Goal: Information Seeking & Learning: Learn about a topic

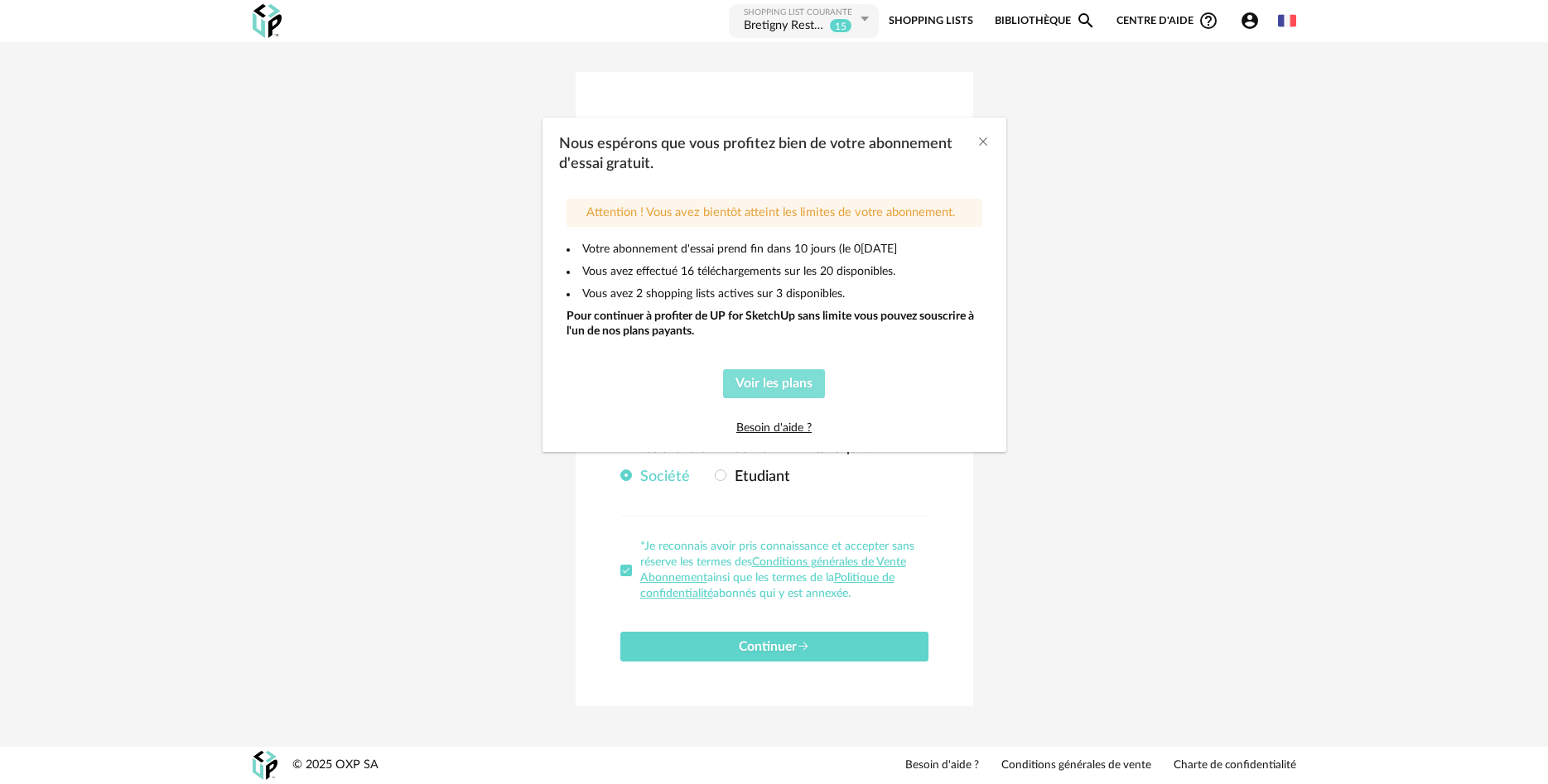
click at [795, 387] on span "Voir les plans" at bounding box center [774, 383] width 77 height 13
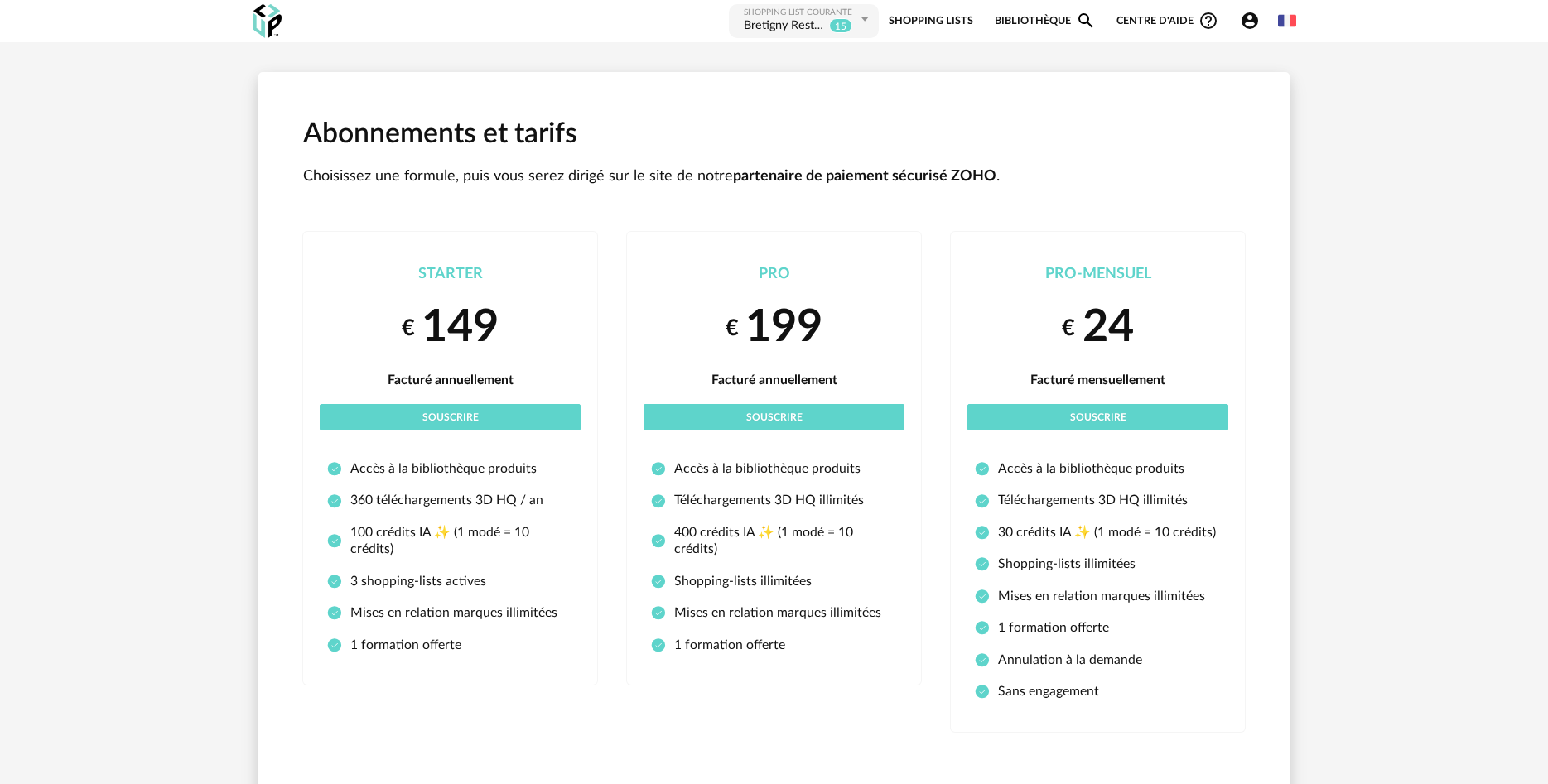
click at [861, 24] on icon at bounding box center [864, 19] width 20 height 30
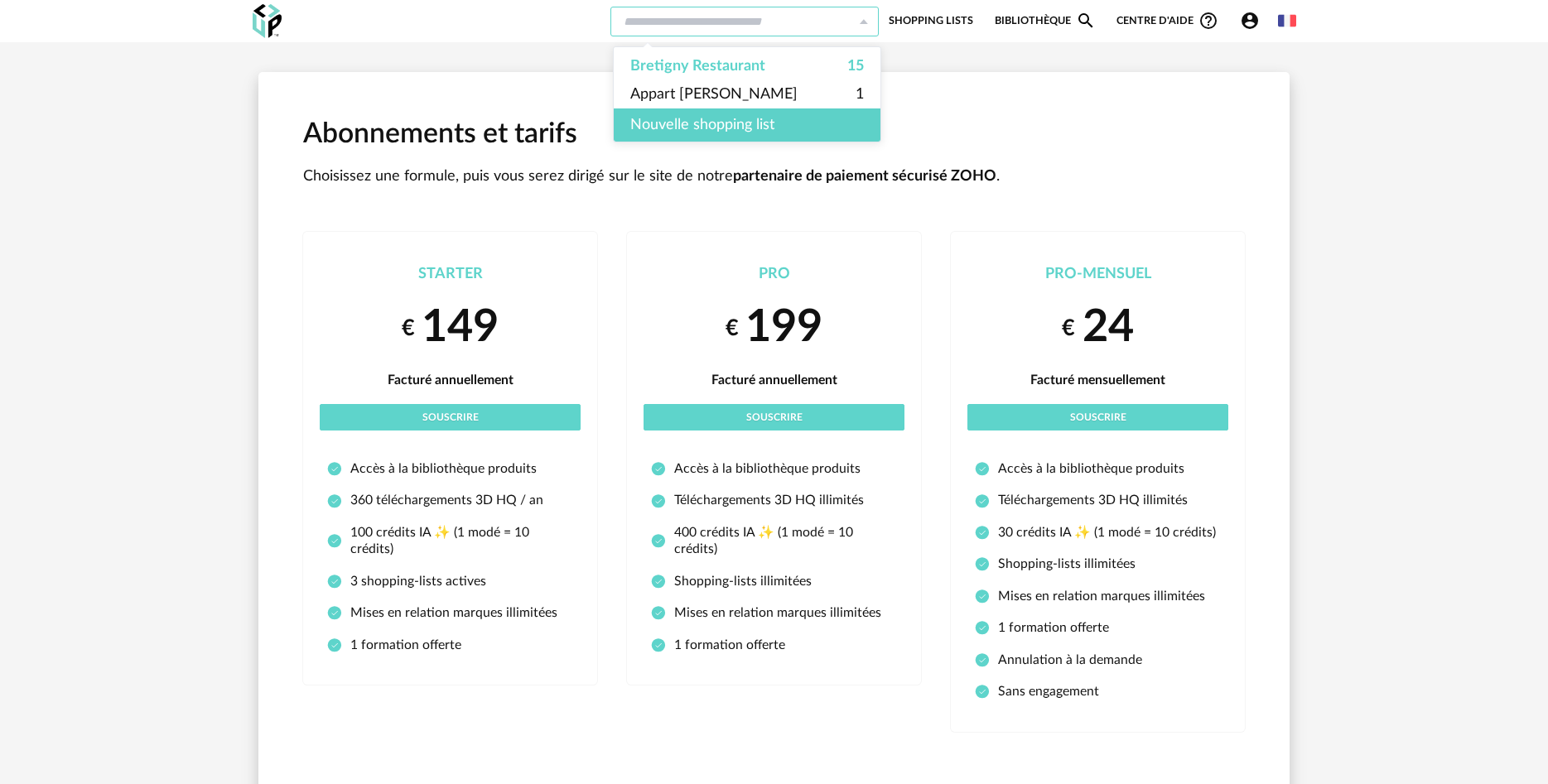
click at [861, 24] on icon at bounding box center [864, 22] width 20 height 30
type input "**********"
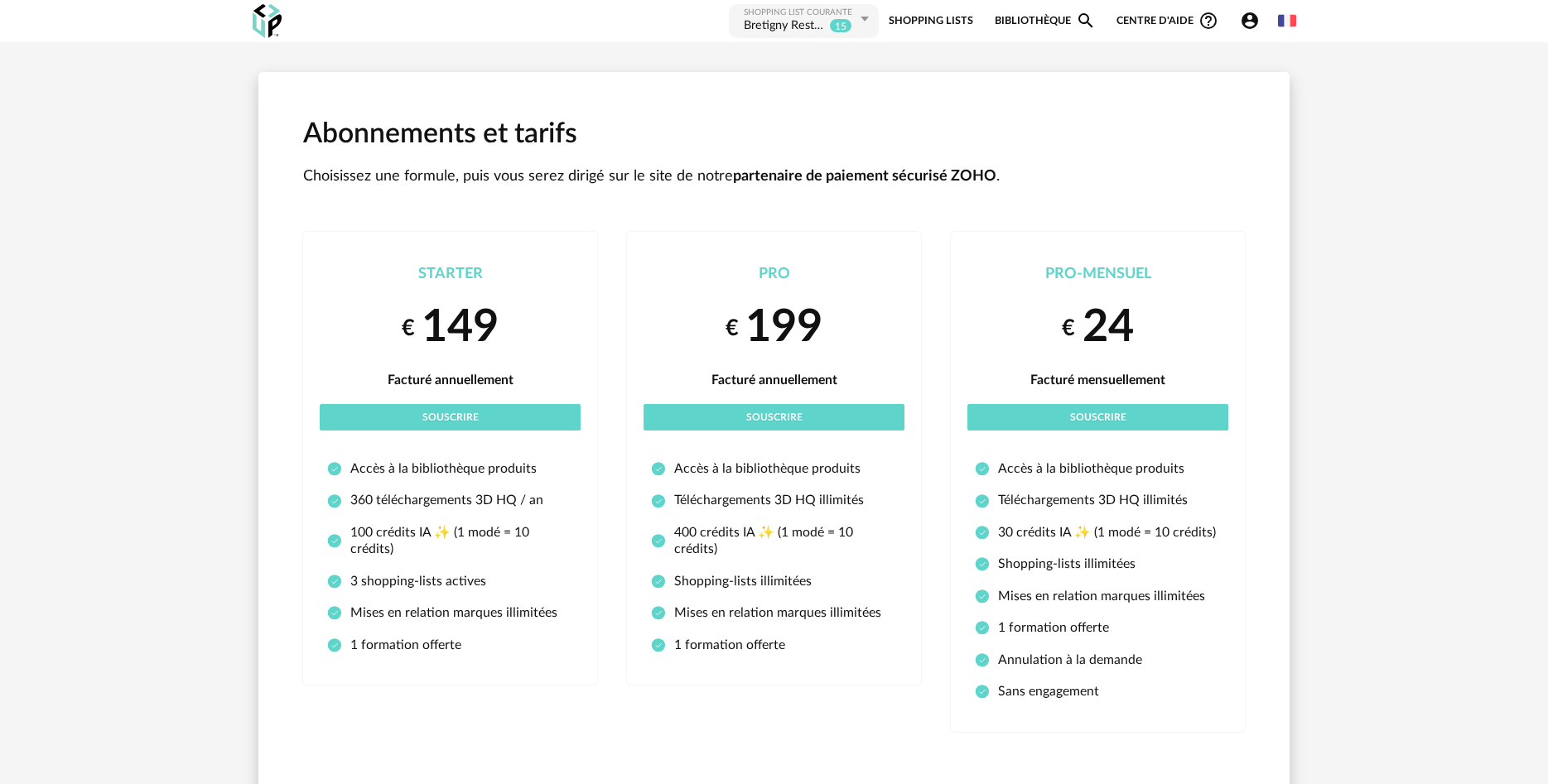
click at [928, 18] on link "Shopping Lists" at bounding box center [931, 21] width 85 height 37
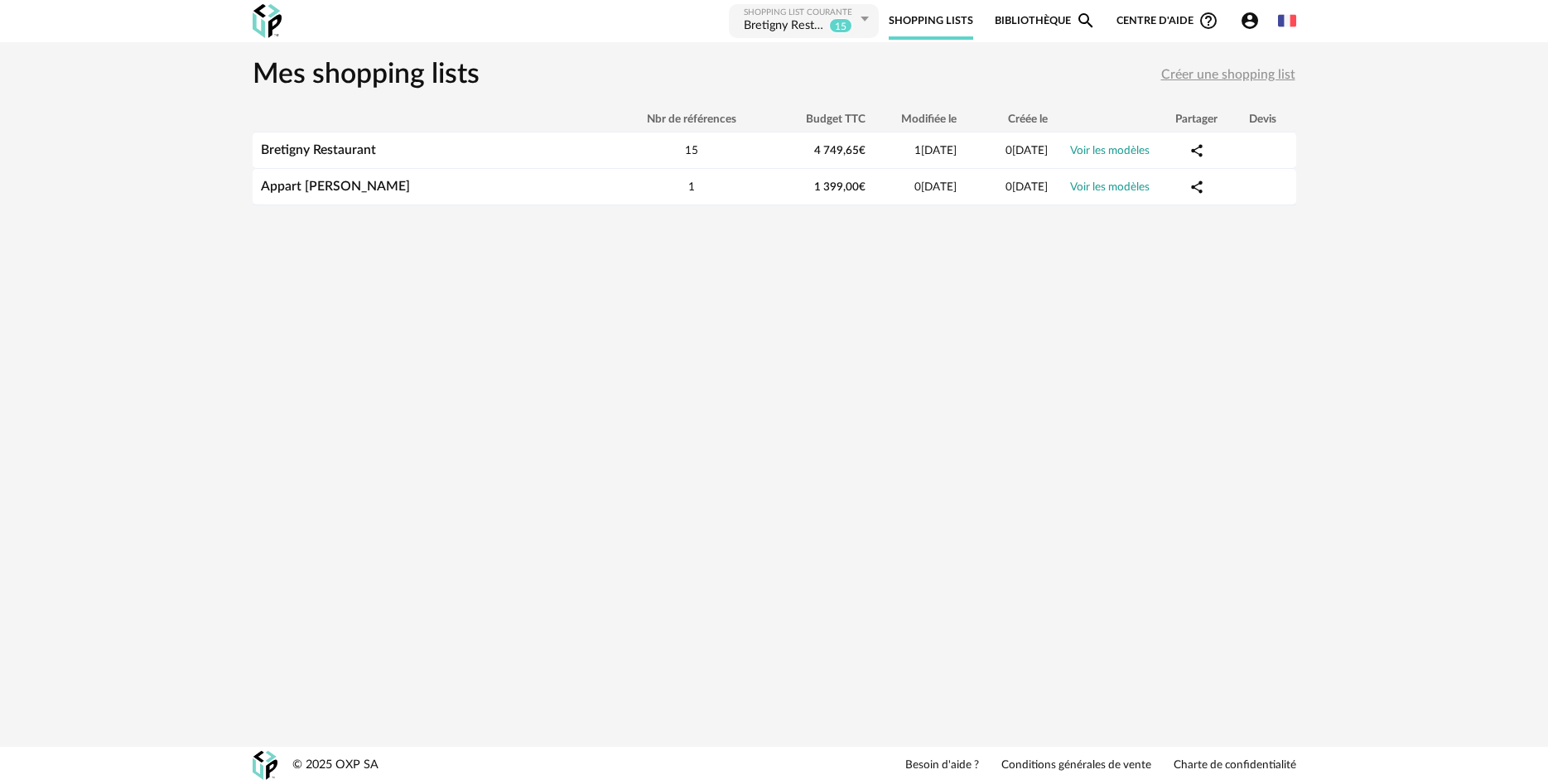
click at [1019, 23] on link "Bibliothèque Magnify icon" at bounding box center [1045, 21] width 101 height 37
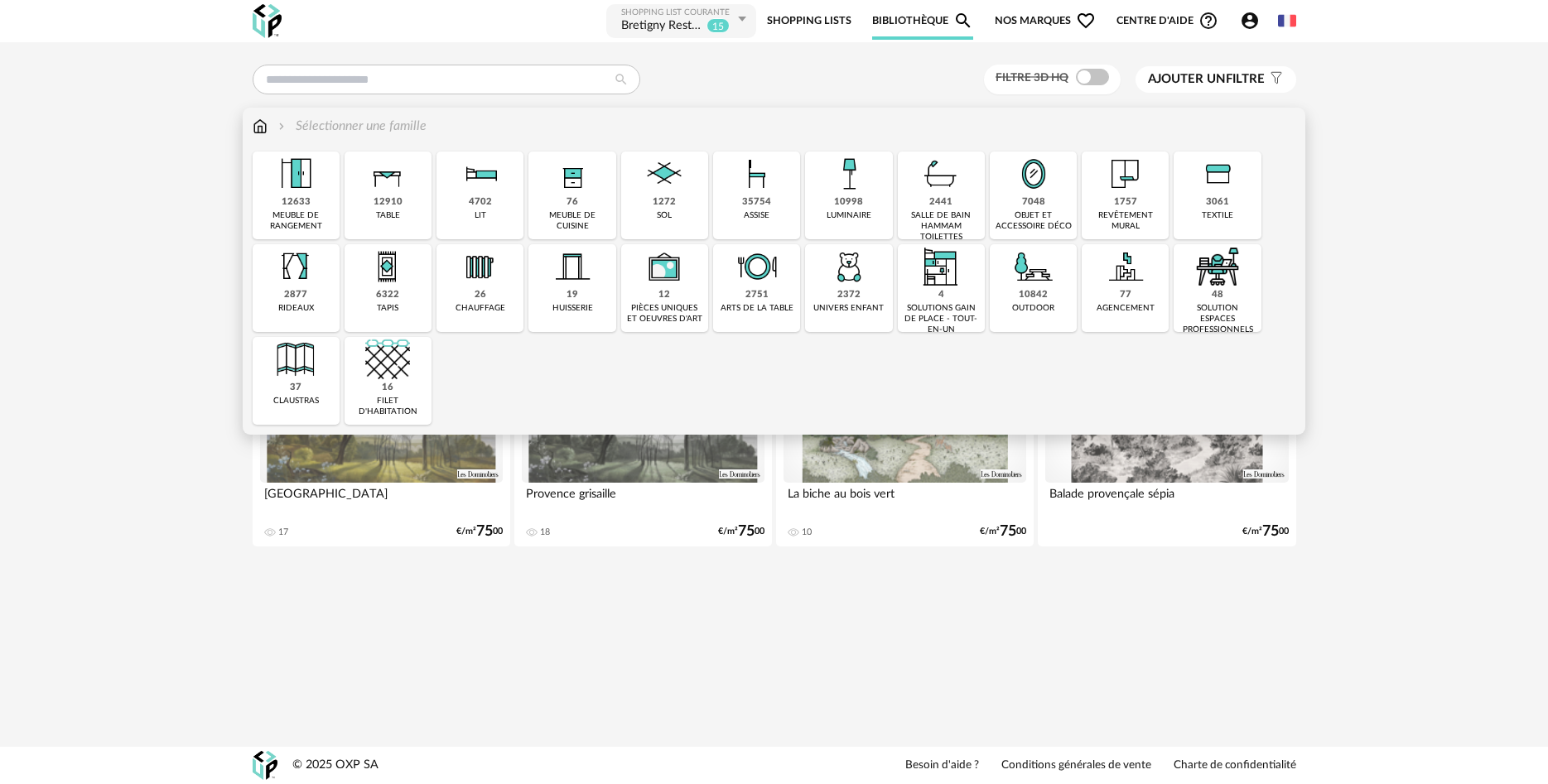
click at [858, 198] on div "10998" at bounding box center [848, 203] width 29 height 12
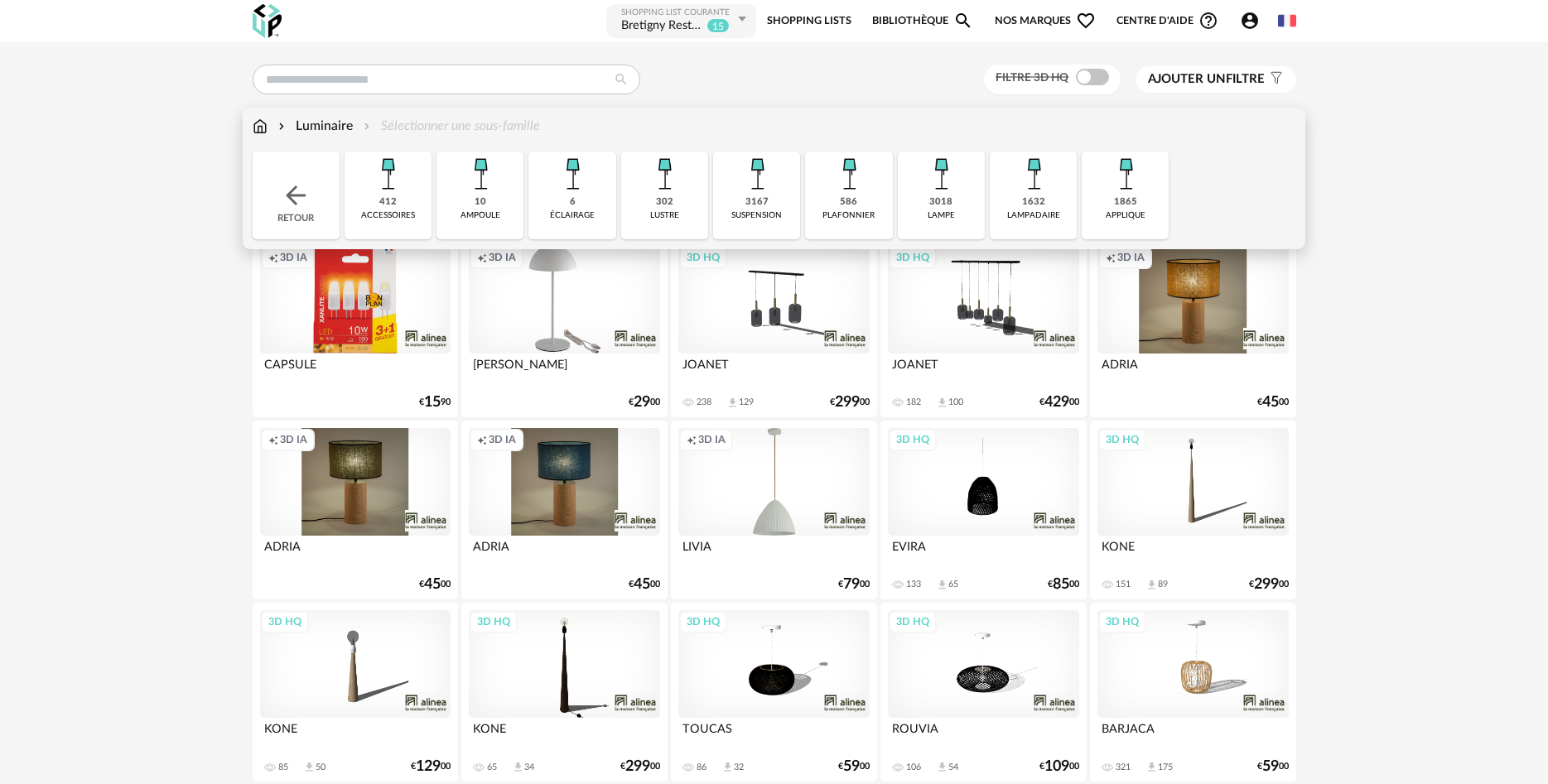
click at [1125, 189] on img at bounding box center [1125, 174] width 45 height 45
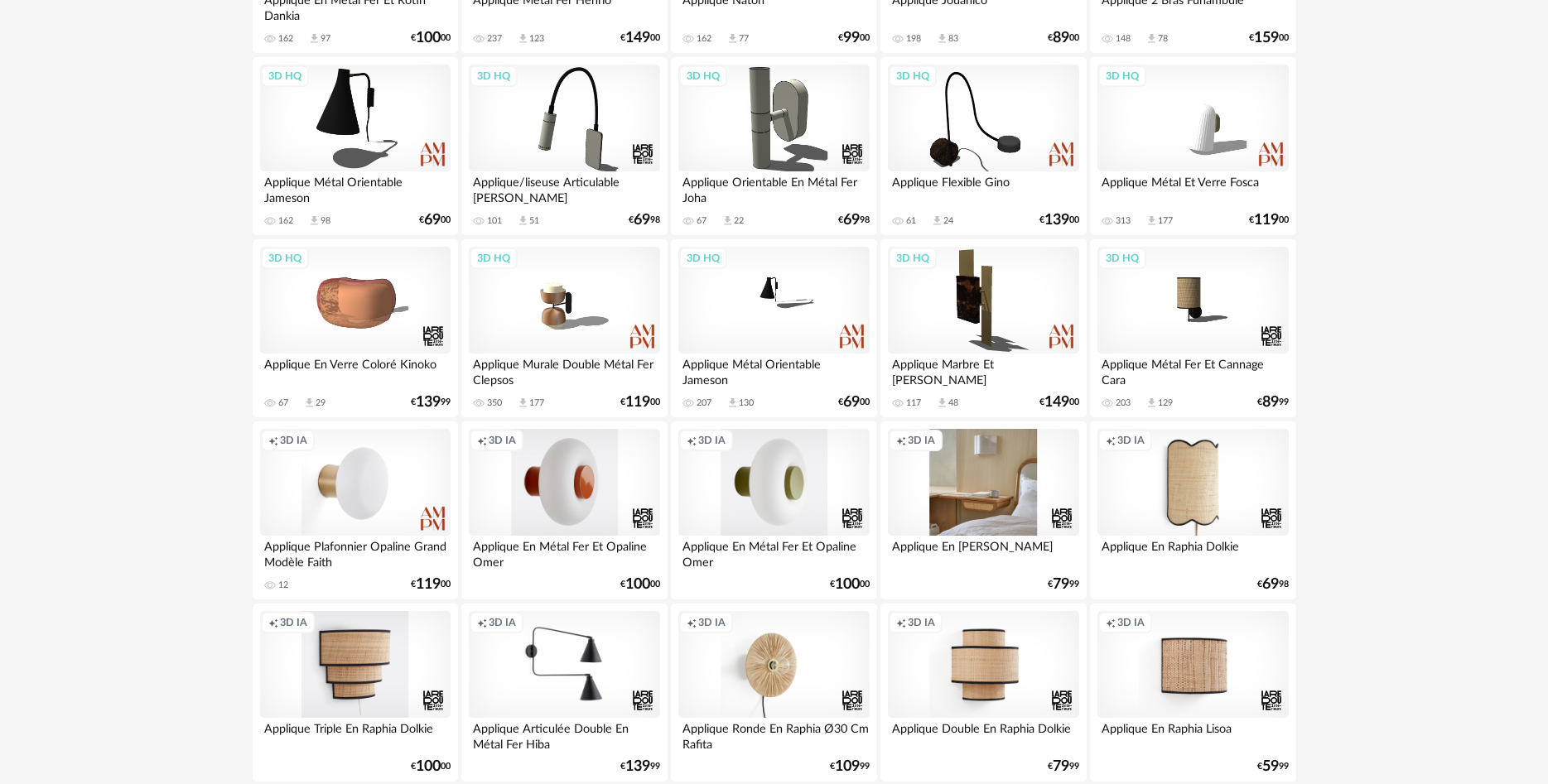
scroll to position [760, 0]
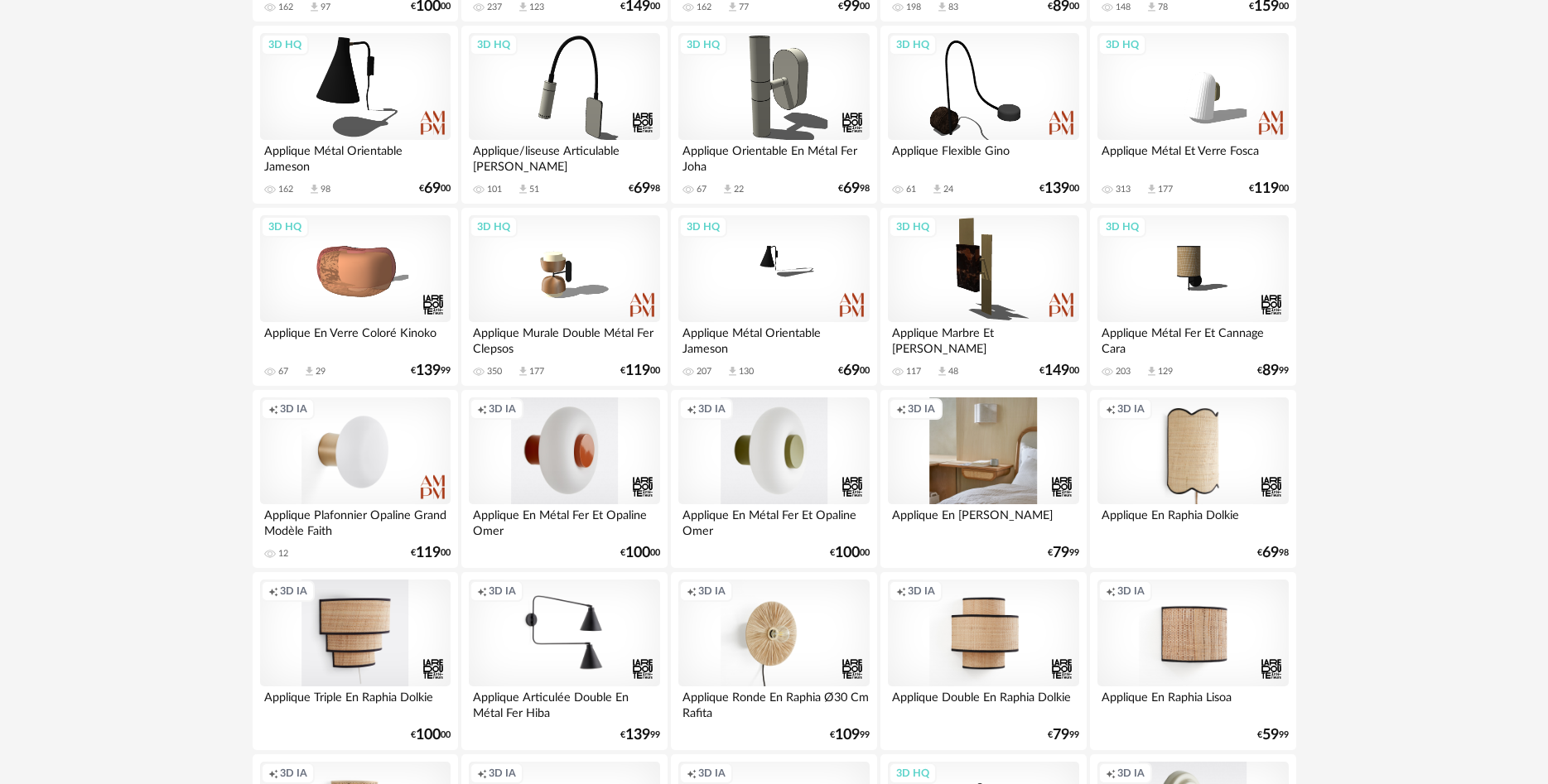
click at [948, 427] on div "Creation icon 3D IA" at bounding box center [983, 452] width 191 height 108
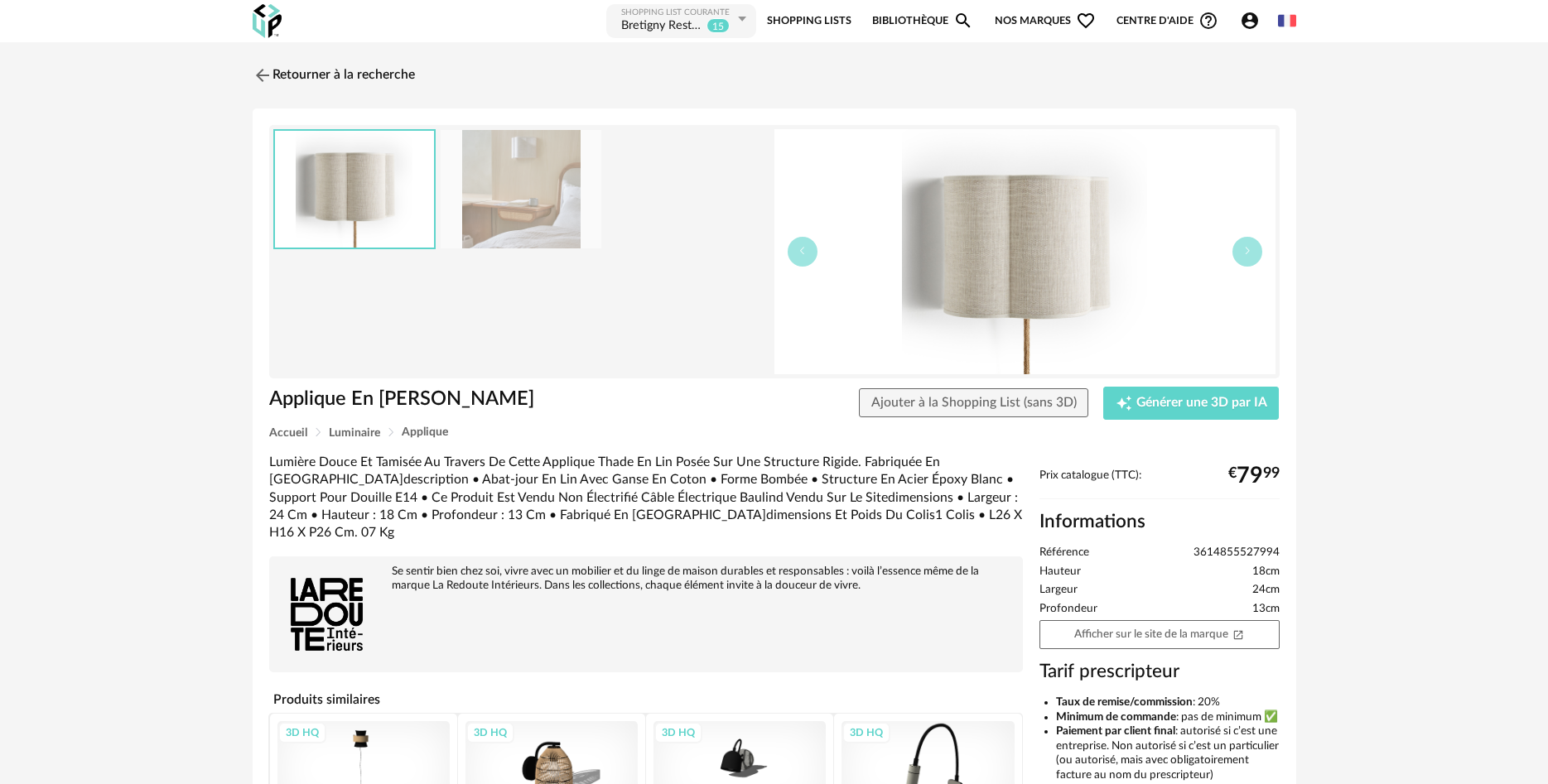
click at [440, 142] on div at bounding box center [521, 189] width 162 height 120
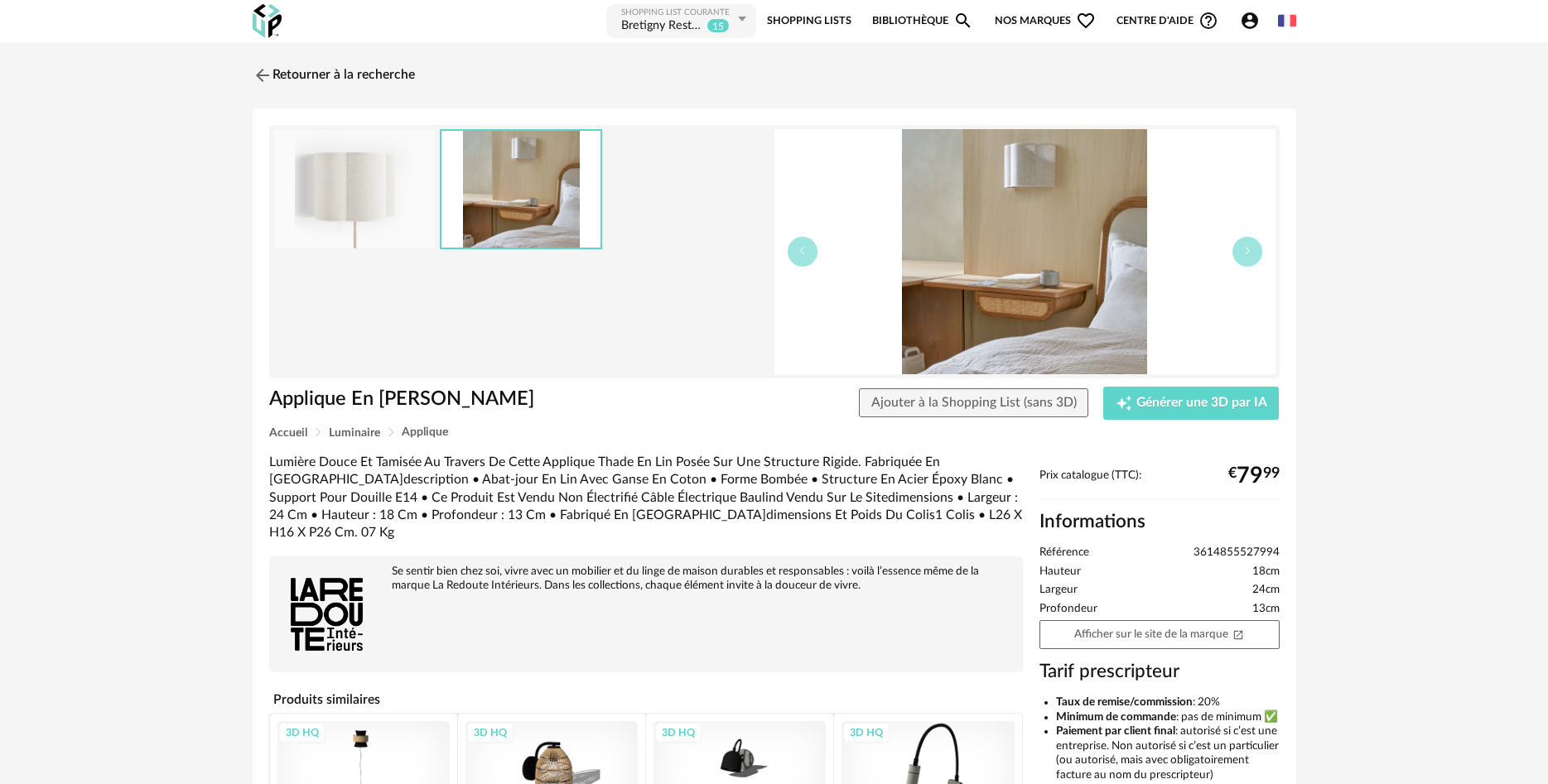
click at [544, 174] on img at bounding box center [520, 189] width 159 height 116
click at [273, 82] on link "Retourner à la recherche" at bounding box center [330, 75] width 162 height 36
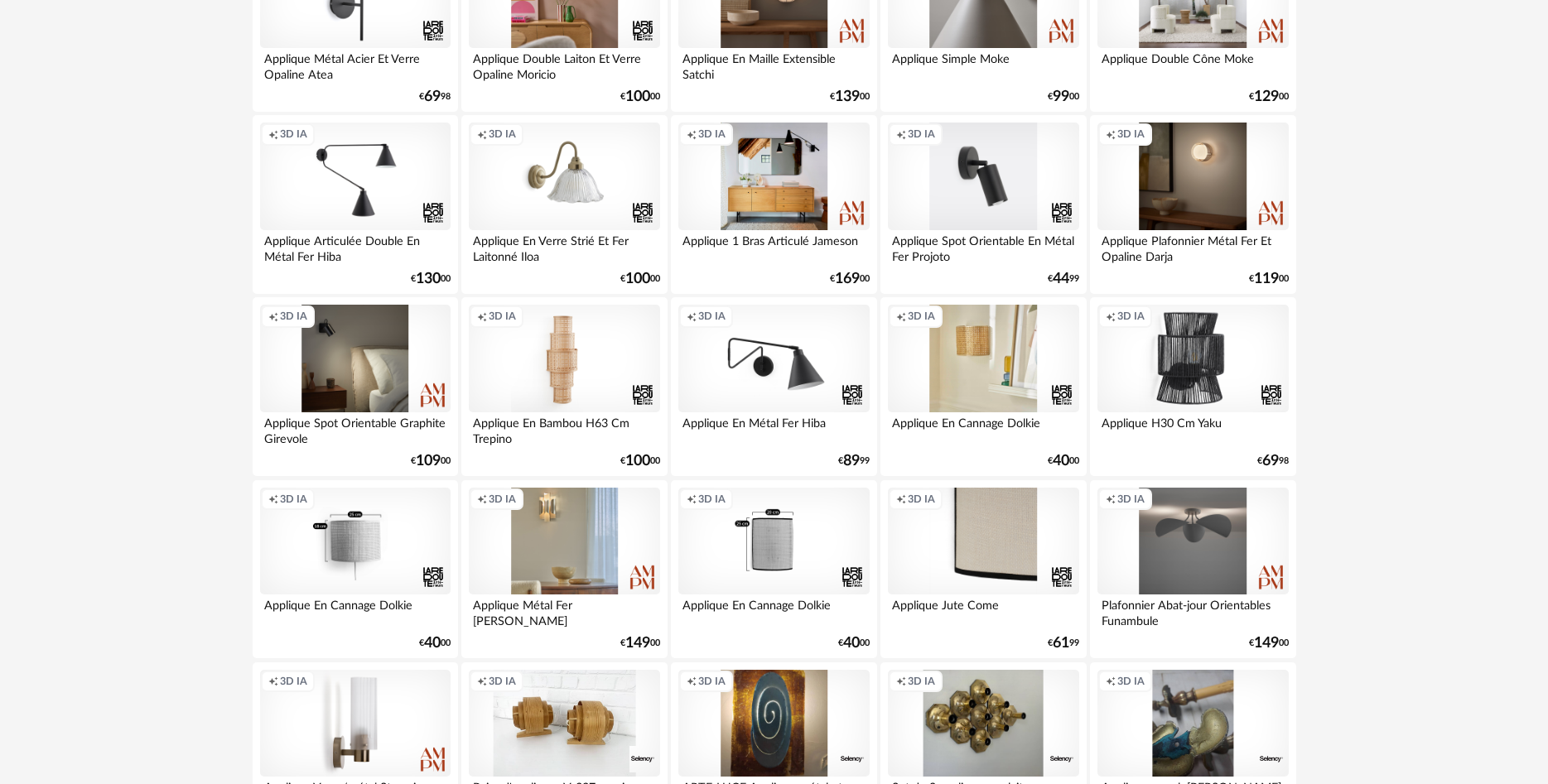
scroll to position [2281, 0]
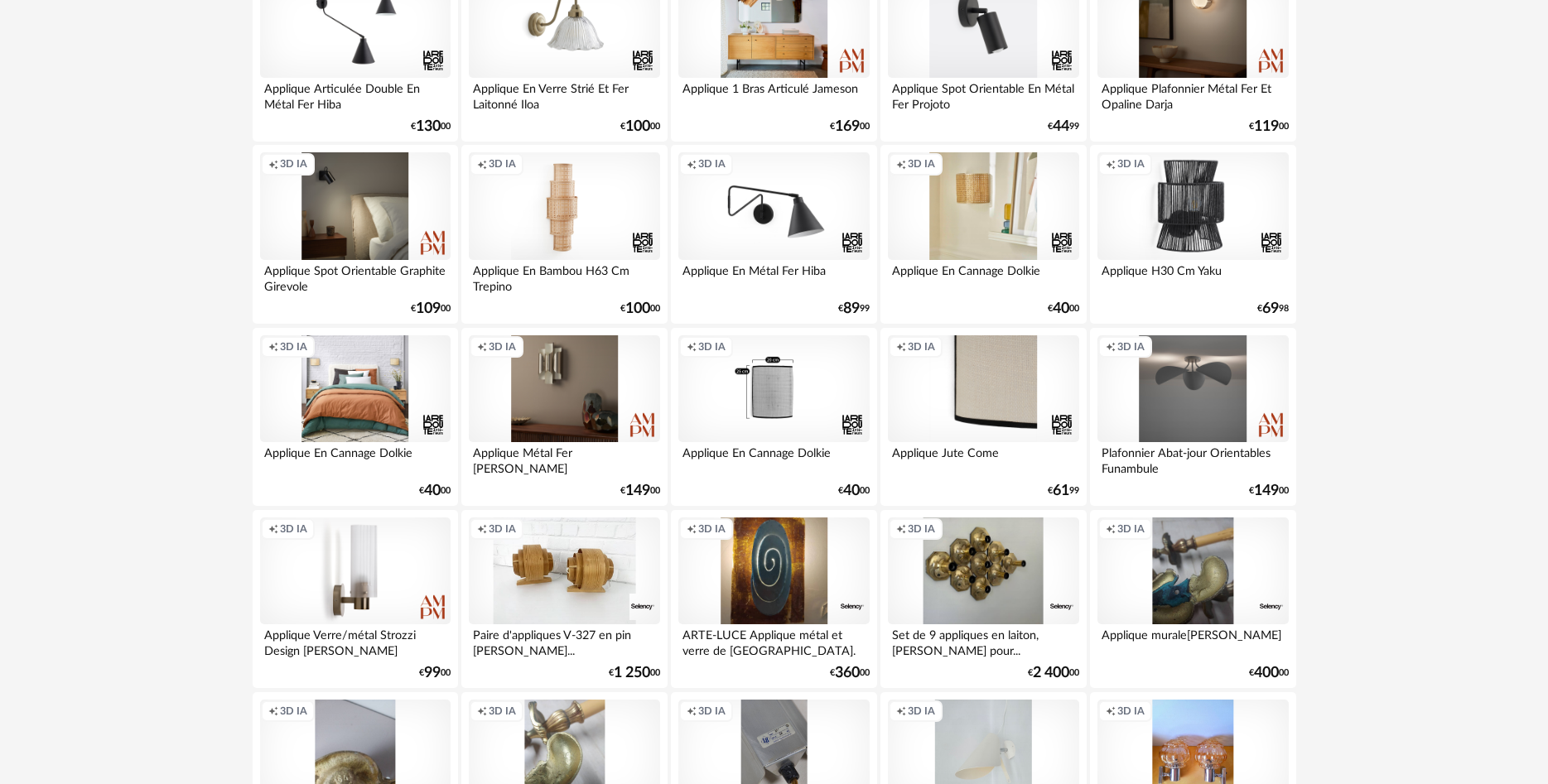
click at [539, 377] on div "Creation icon 3D IA" at bounding box center [564, 389] width 191 height 108
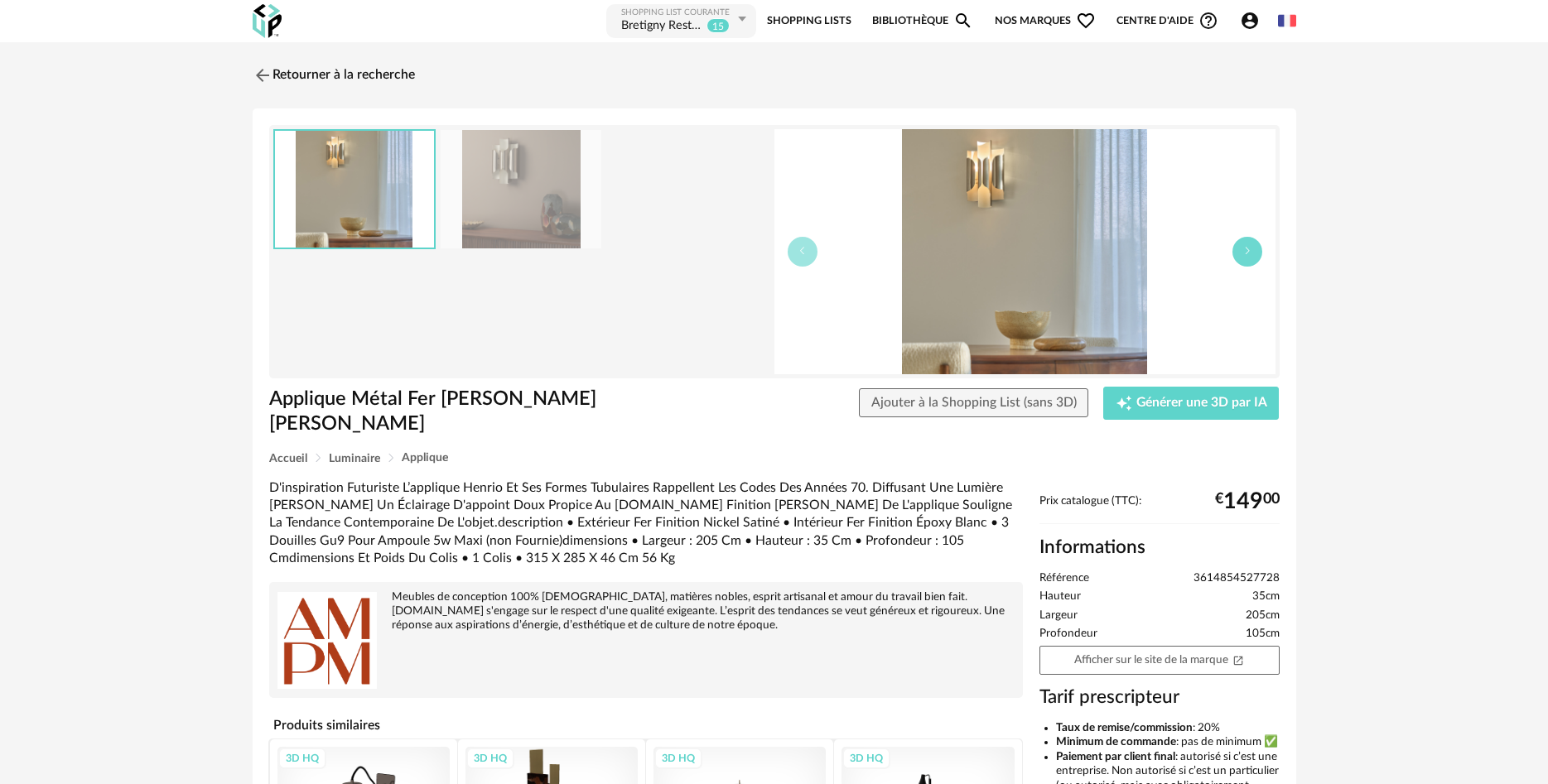
click at [1248, 250] on icon "button" at bounding box center [1246, 250] width 10 height 10
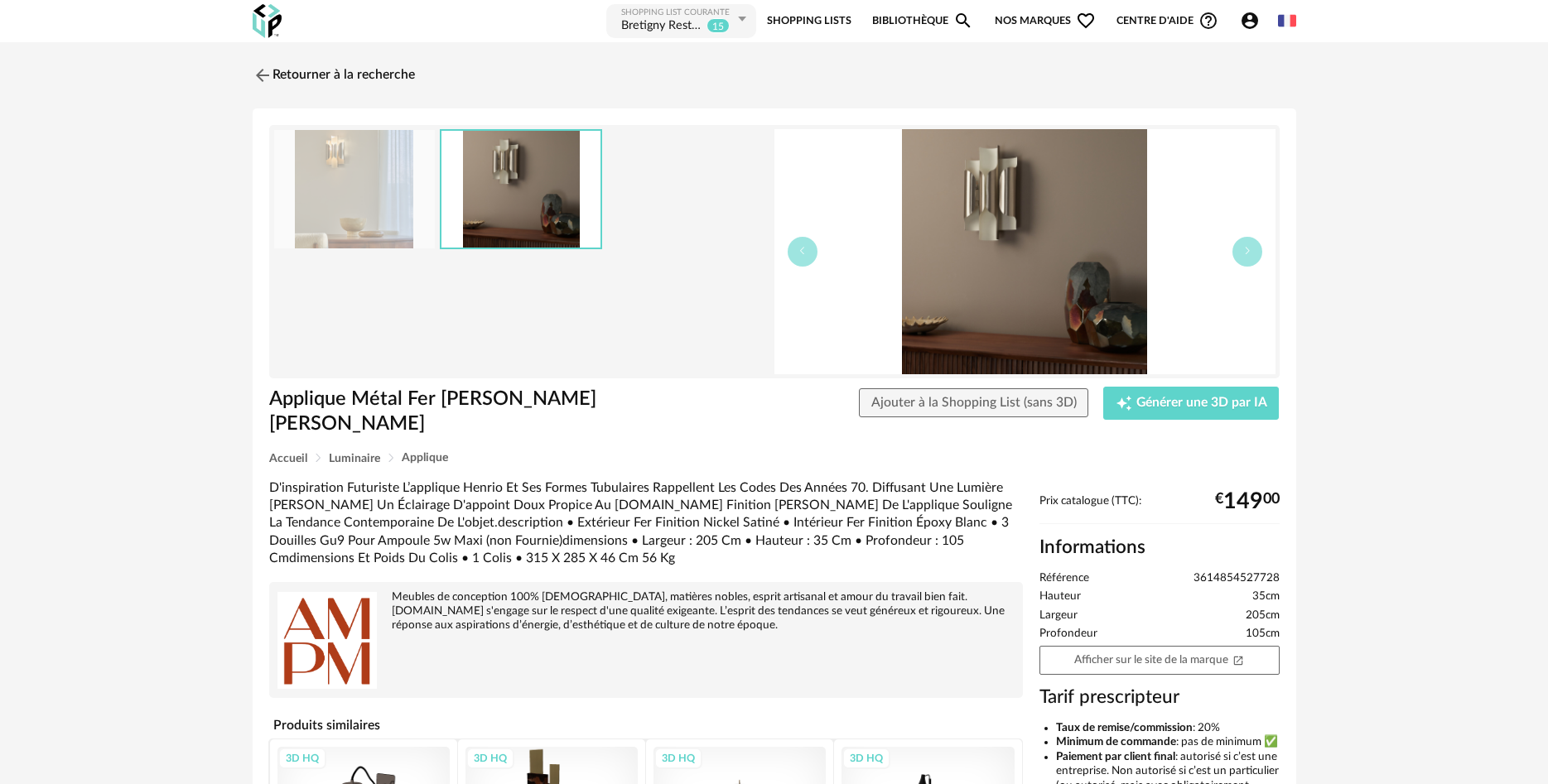
click at [498, 189] on img at bounding box center [520, 189] width 159 height 116
click at [254, 66] on img at bounding box center [260, 74] width 24 height 24
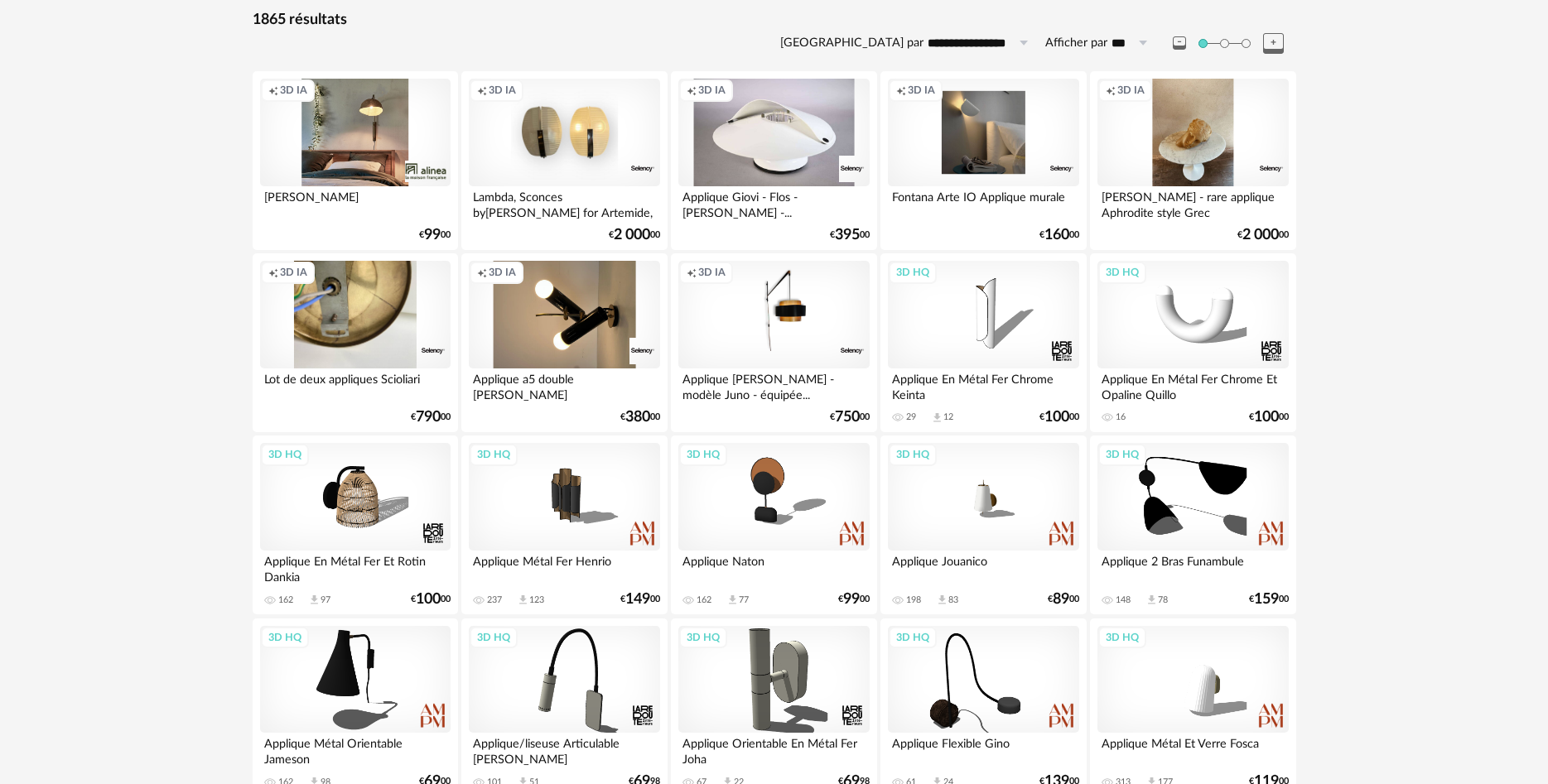
scroll to position [169, 0]
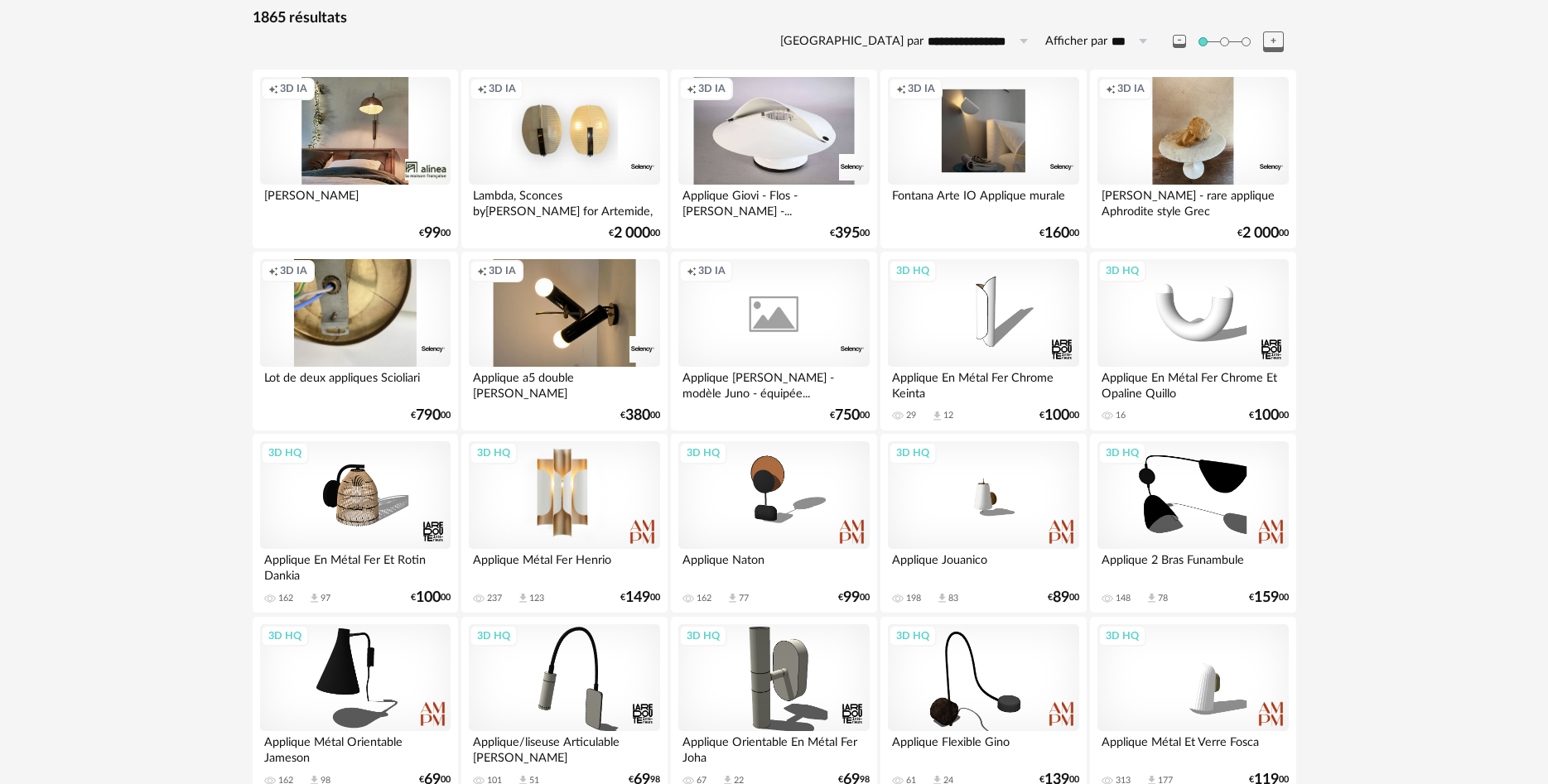
click at [590, 466] on div "3D HQ" at bounding box center [564, 495] width 191 height 108
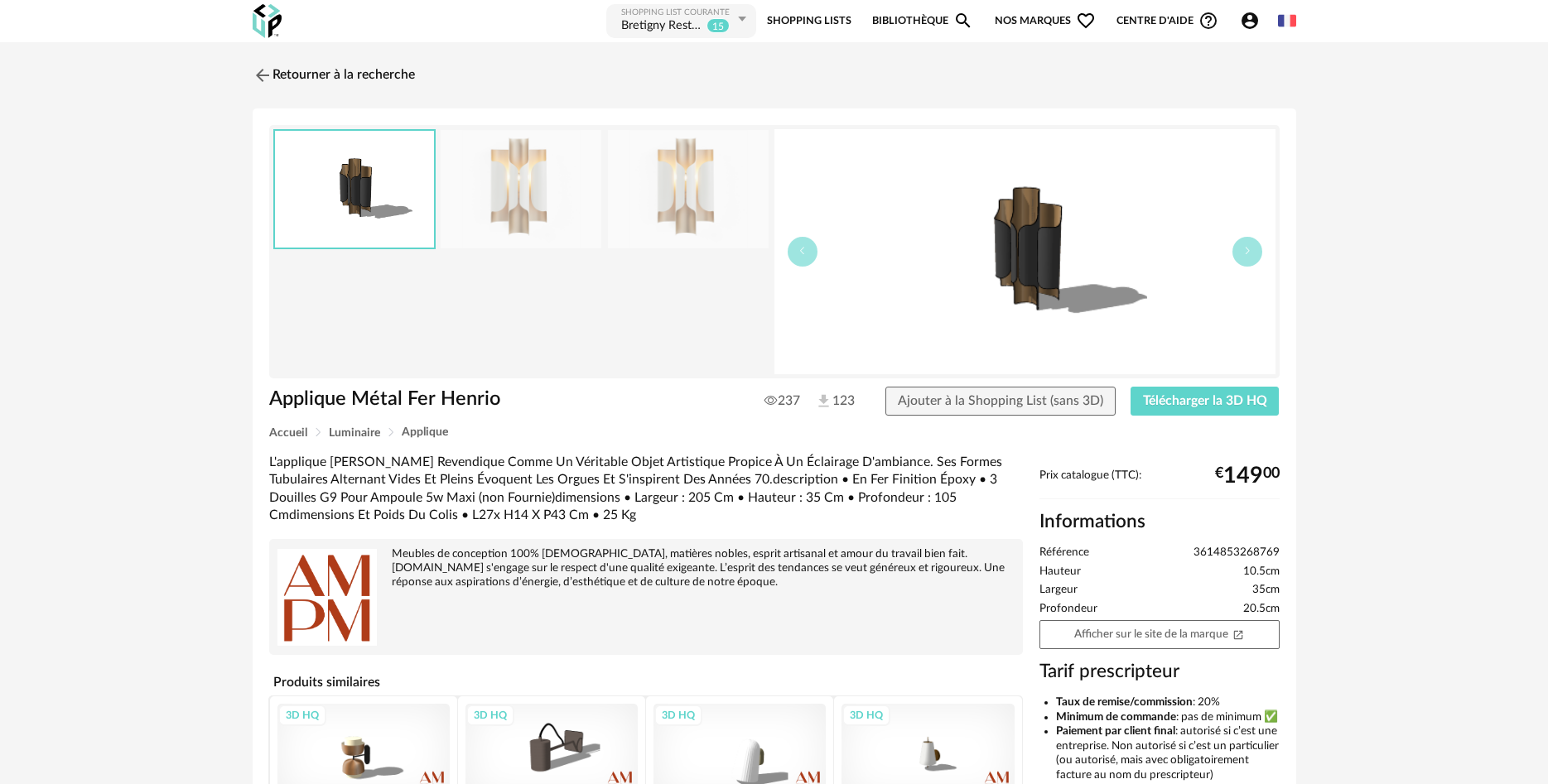
click at [540, 174] on img at bounding box center [520, 189] width 161 height 118
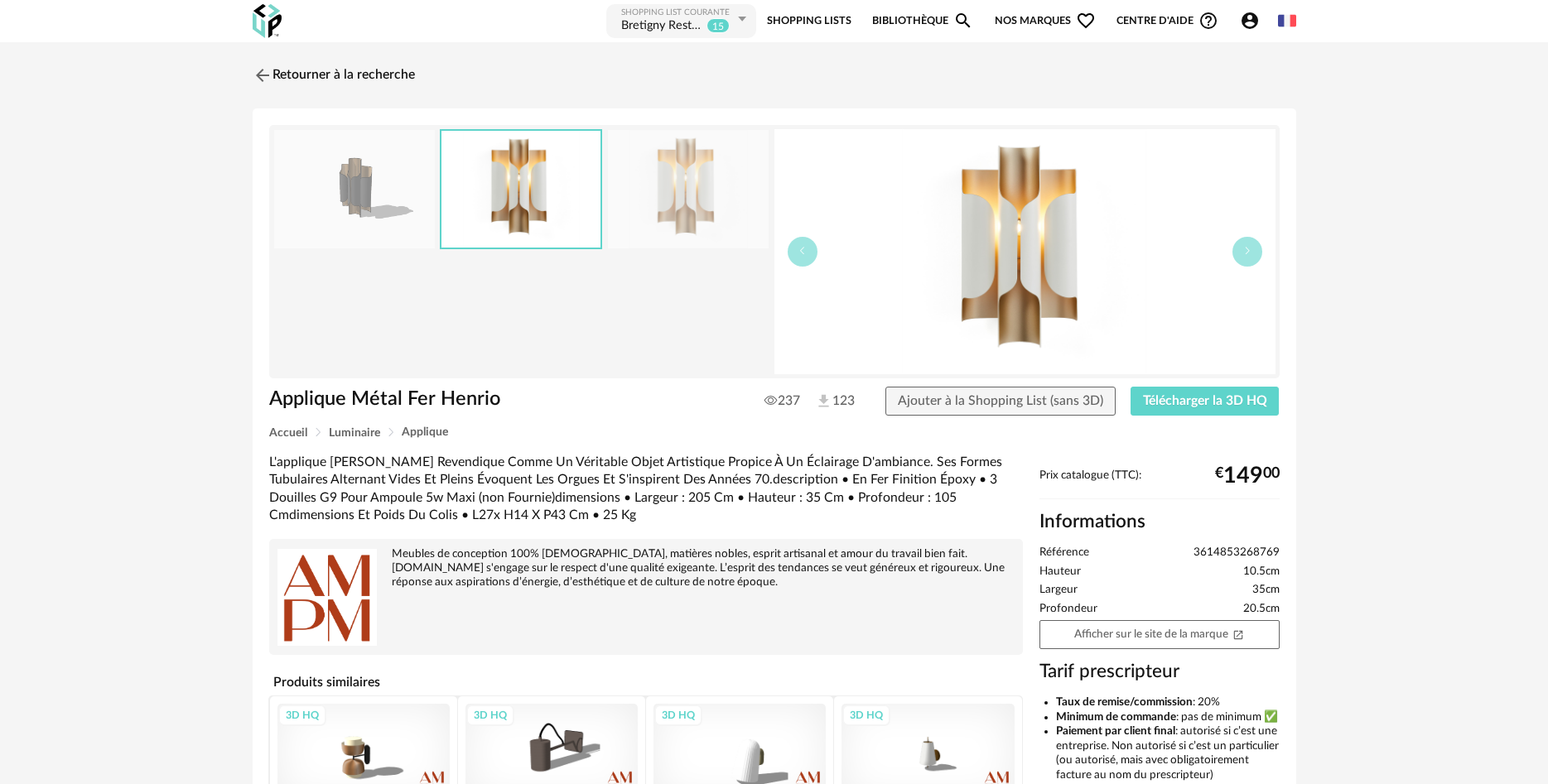
click at [640, 180] on img at bounding box center [688, 189] width 161 height 118
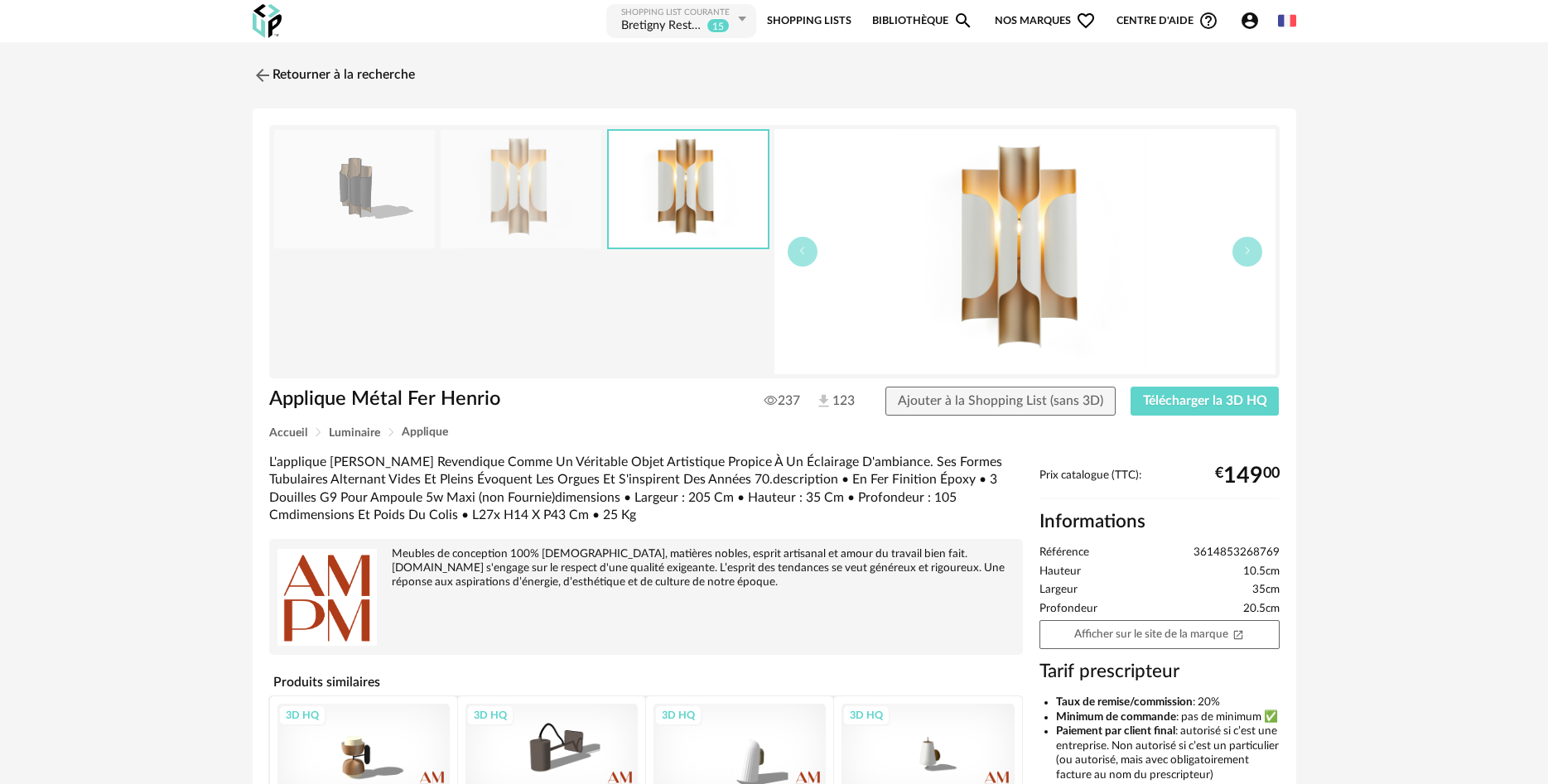
click at [251, 76] on div "Retourner à la recherche Applique [PERSON_NAME] Applique [PERSON_NAME] 237 123 …" at bounding box center [774, 546] width 1073 height 977
click at [264, 78] on img at bounding box center [260, 74] width 24 height 24
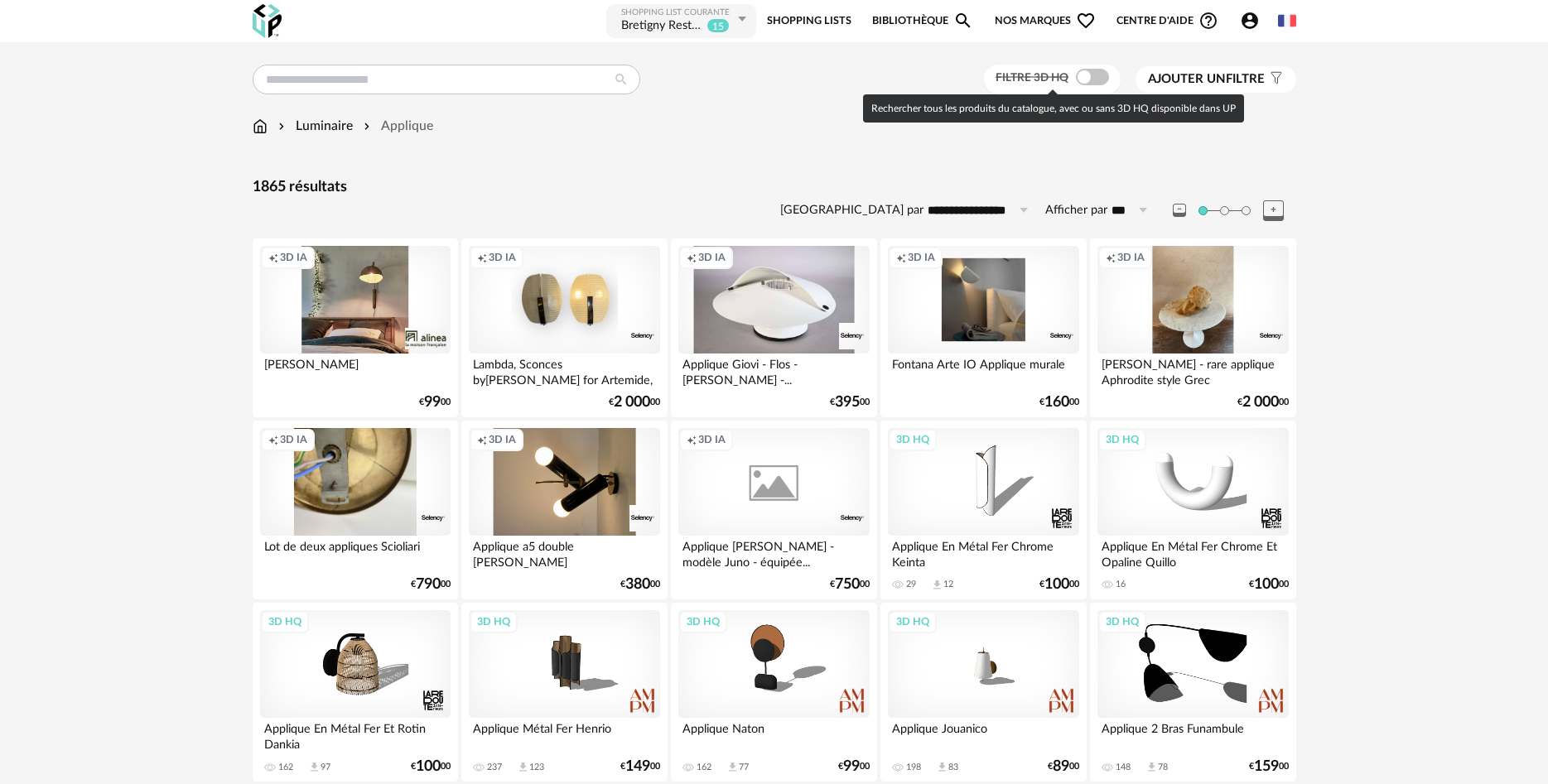
click at [1082, 76] on span at bounding box center [1093, 77] width 34 height 17
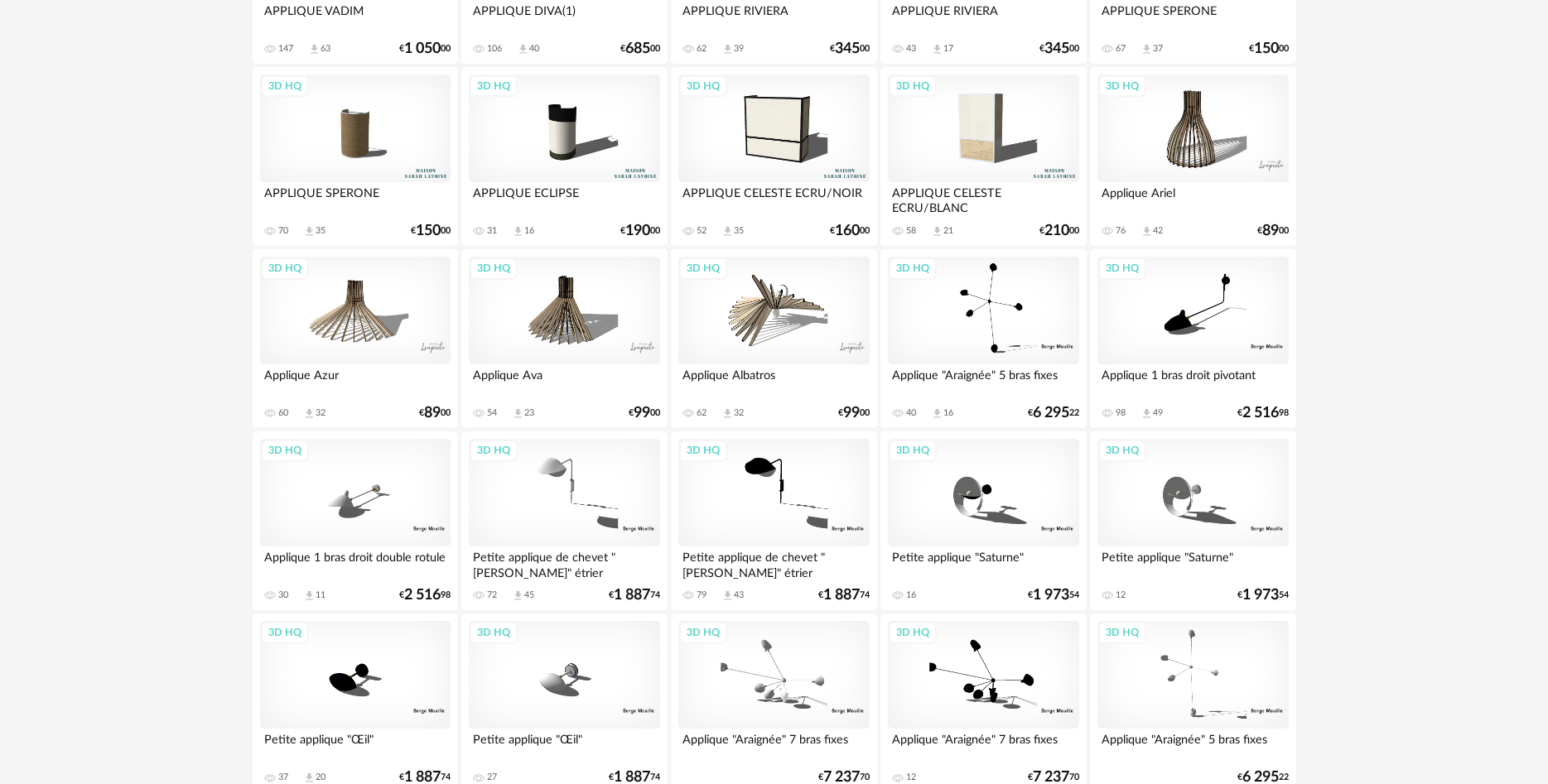
scroll to position [1763, 0]
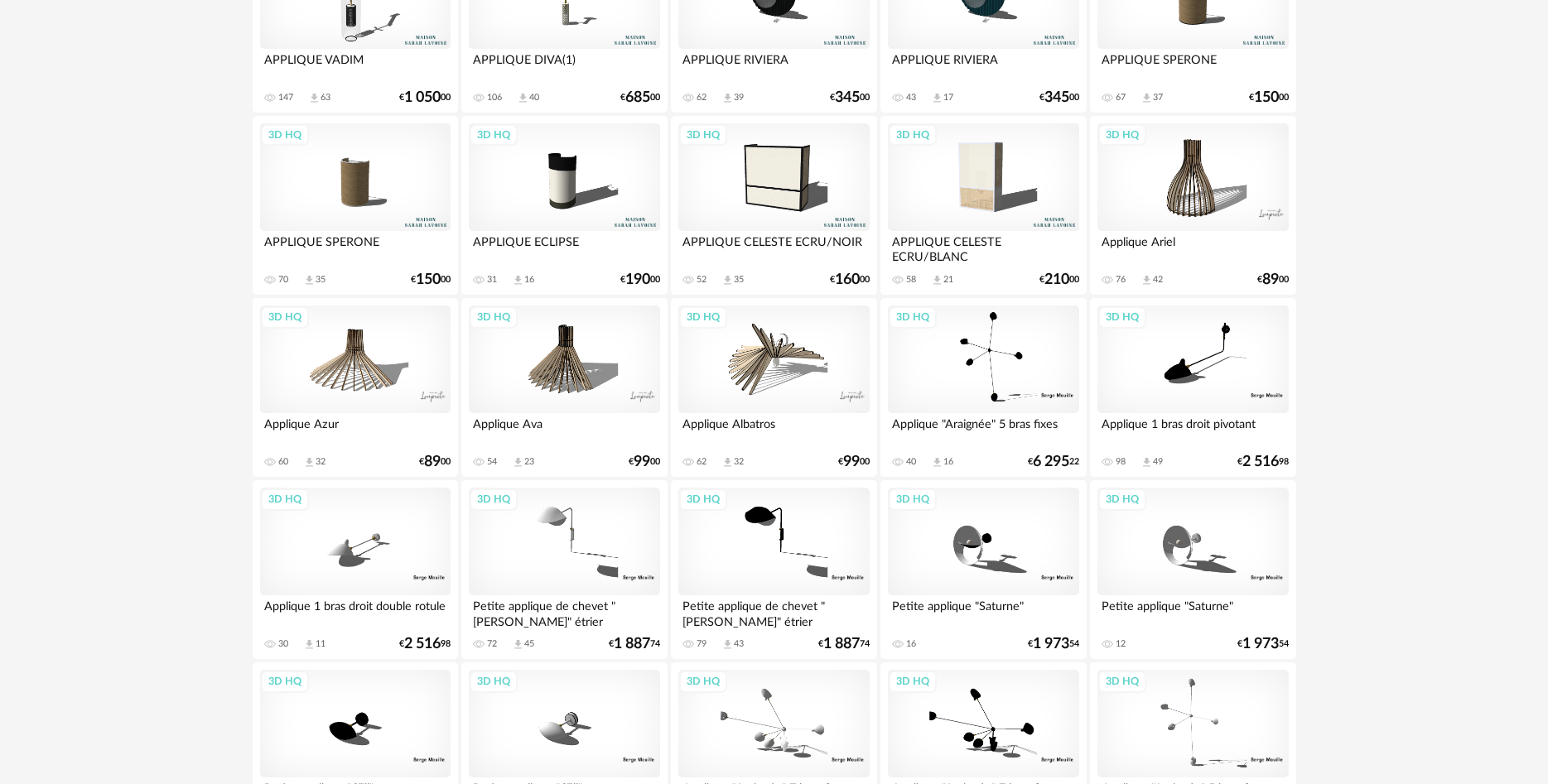
click at [961, 202] on div "3D HQ" at bounding box center [983, 177] width 191 height 108
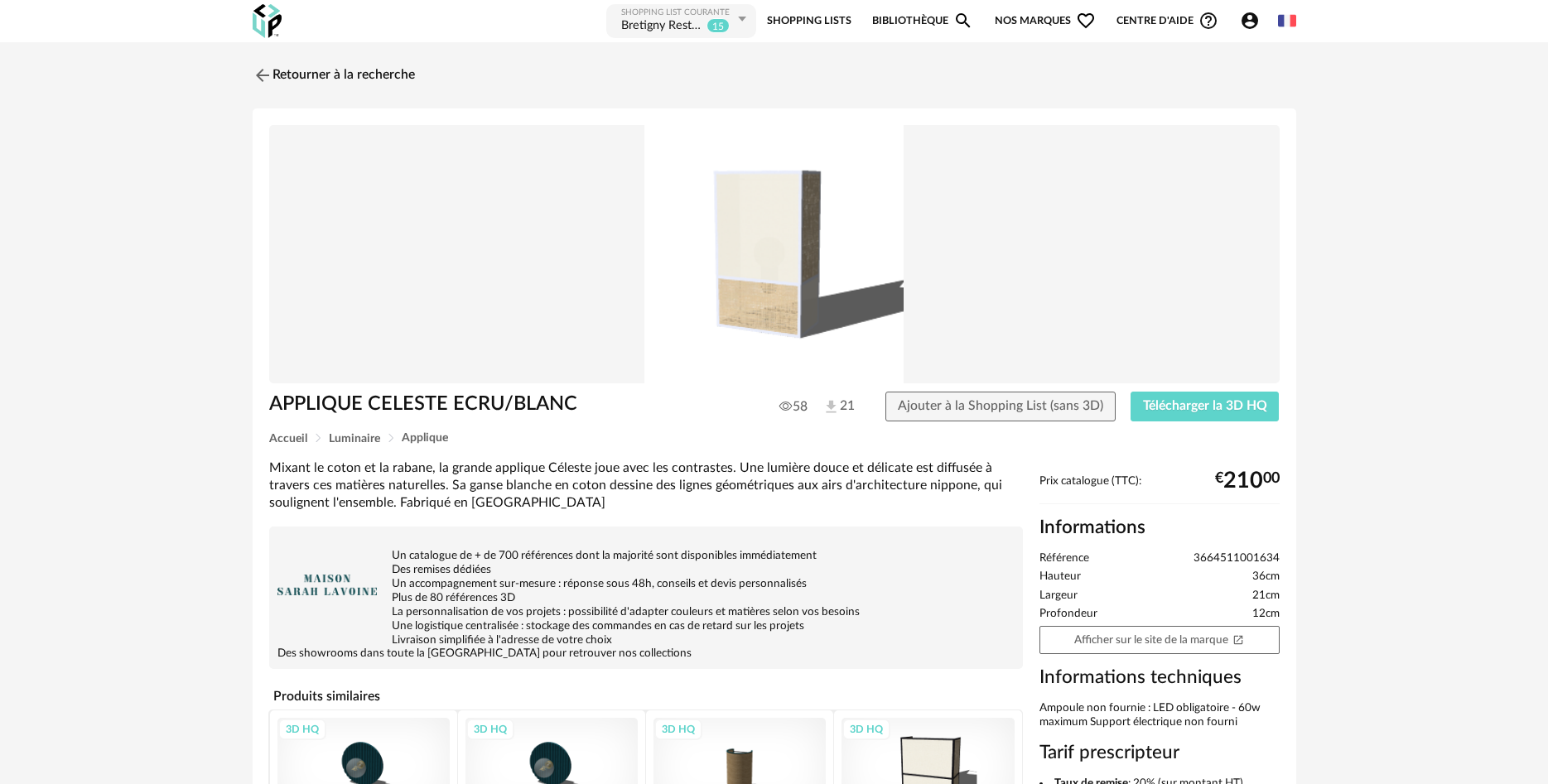
click at [743, 262] on img at bounding box center [774, 255] width 1010 height 259
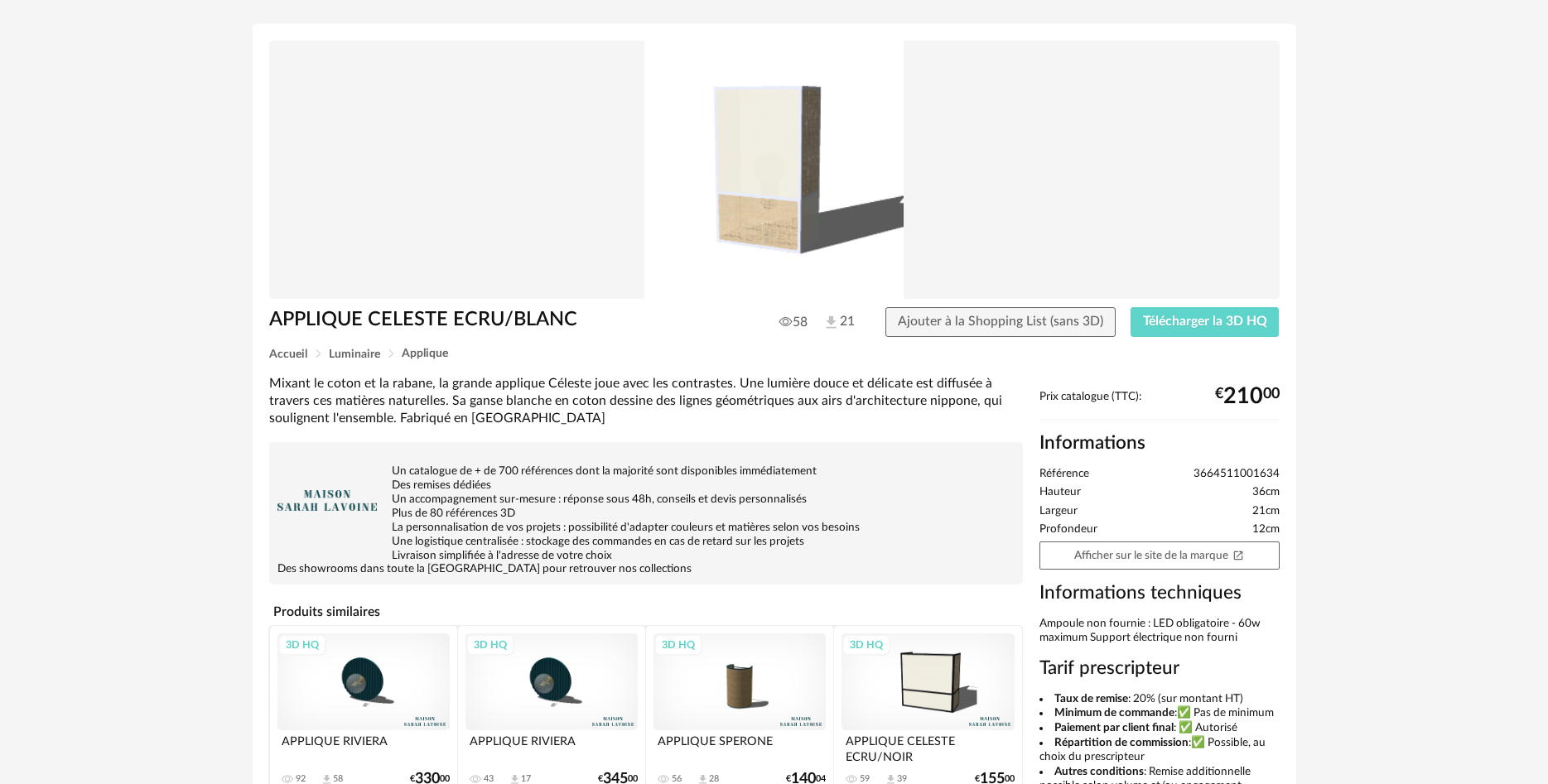
click at [305, 489] on img at bounding box center [327, 500] width 100 height 100
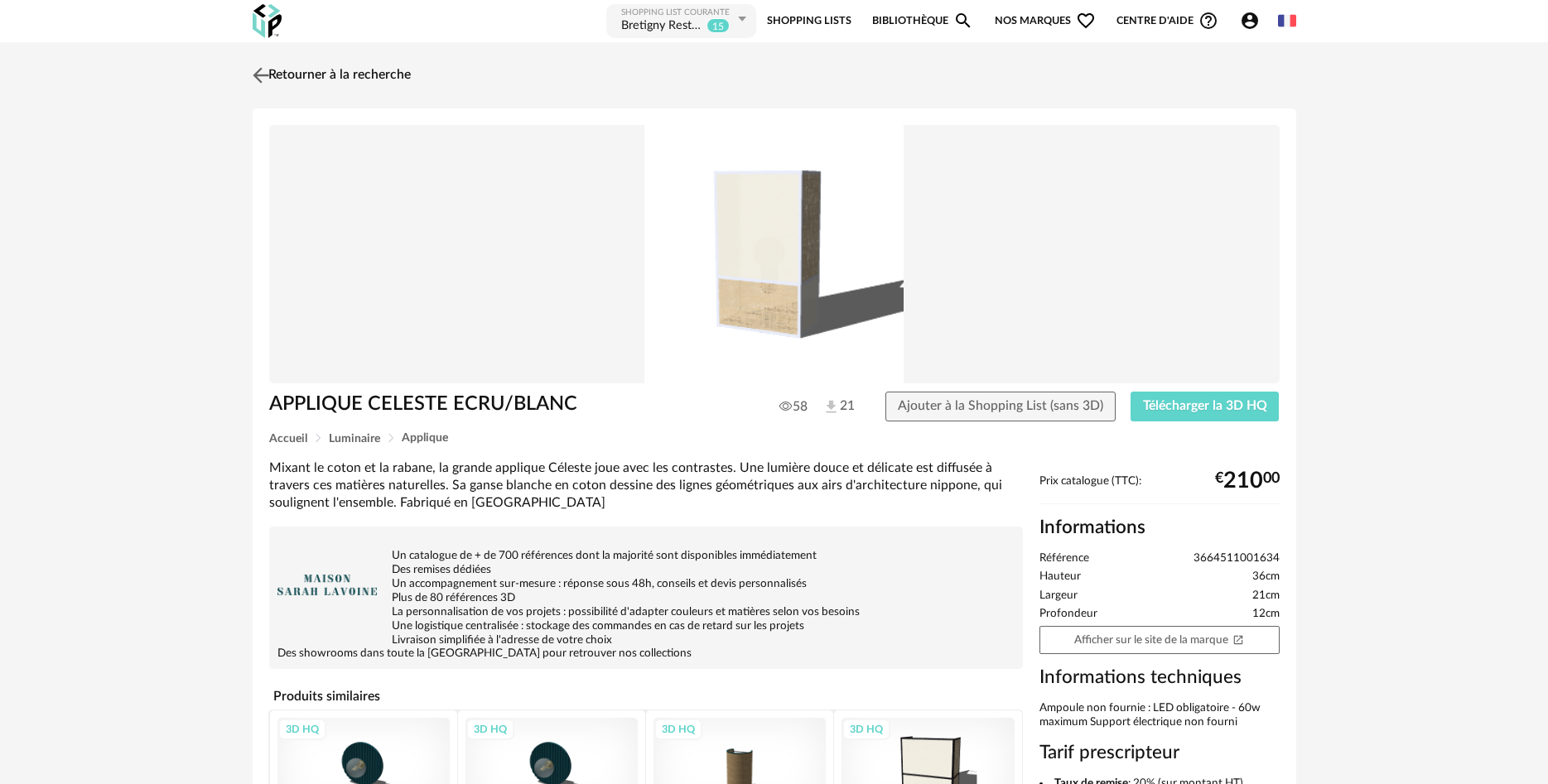
click at [259, 73] on img at bounding box center [260, 74] width 24 height 24
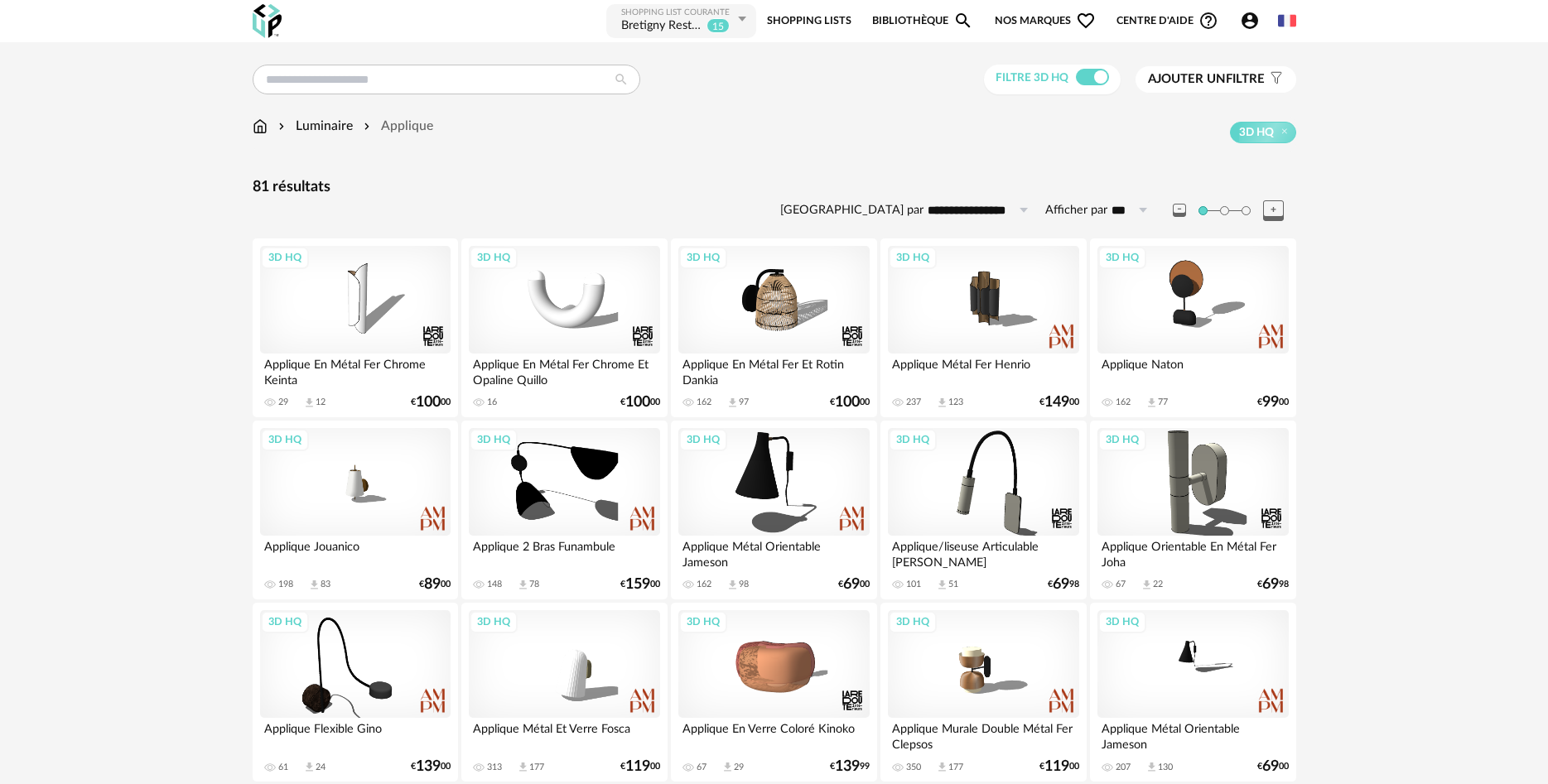
click at [314, 117] on div "Luminaire" at bounding box center [314, 126] width 78 height 19
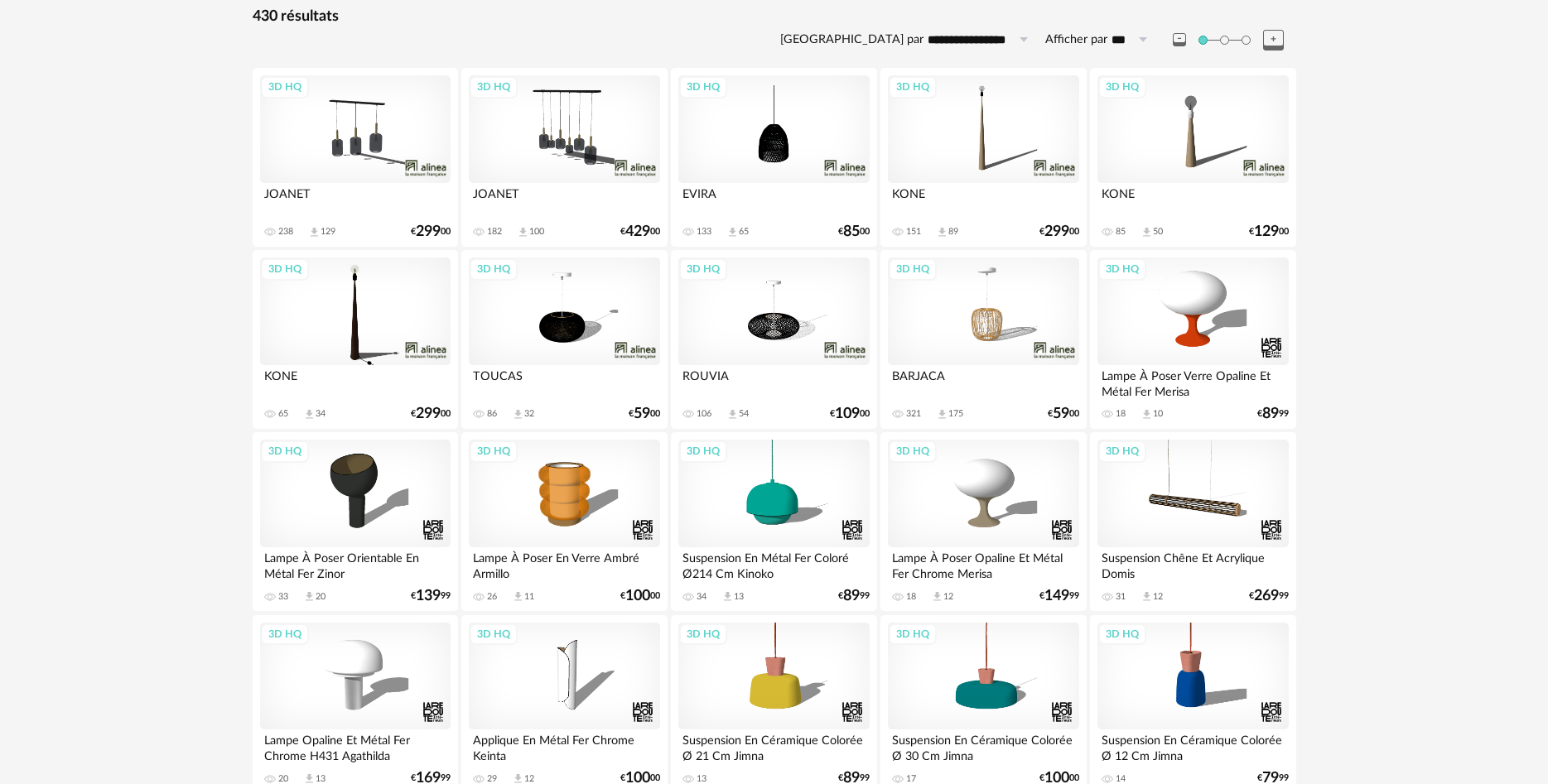
scroll to position [253, 0]
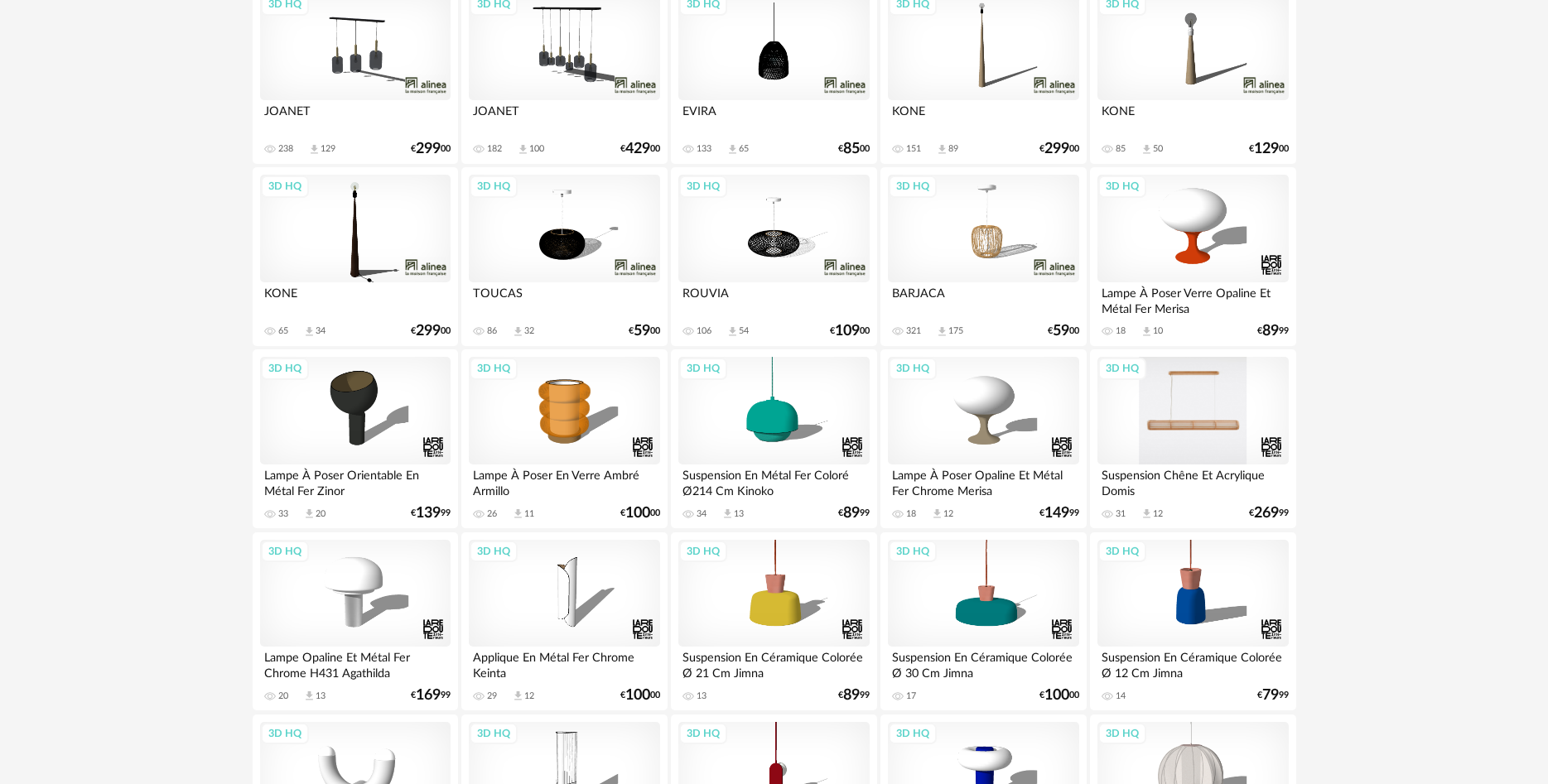
click at [1196, 421] on div "3D HQ" at bounding box center [1193, 411] width 191 height 108
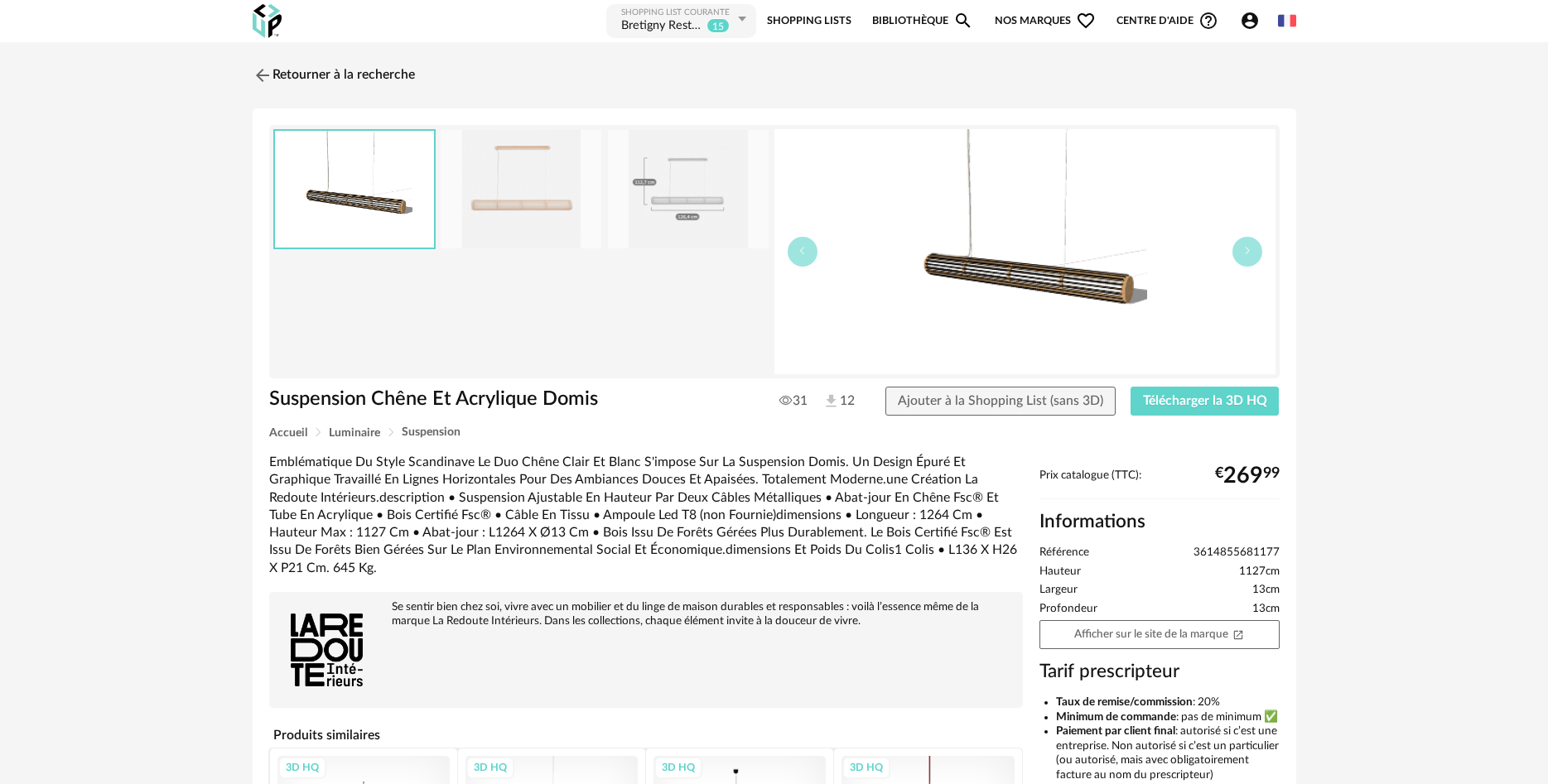
click at [322, 195] on img at bounding box center [355, 189] width 159 height 116
click at [552, 195] on img at bounding box center [520, 189] width 161 height 118
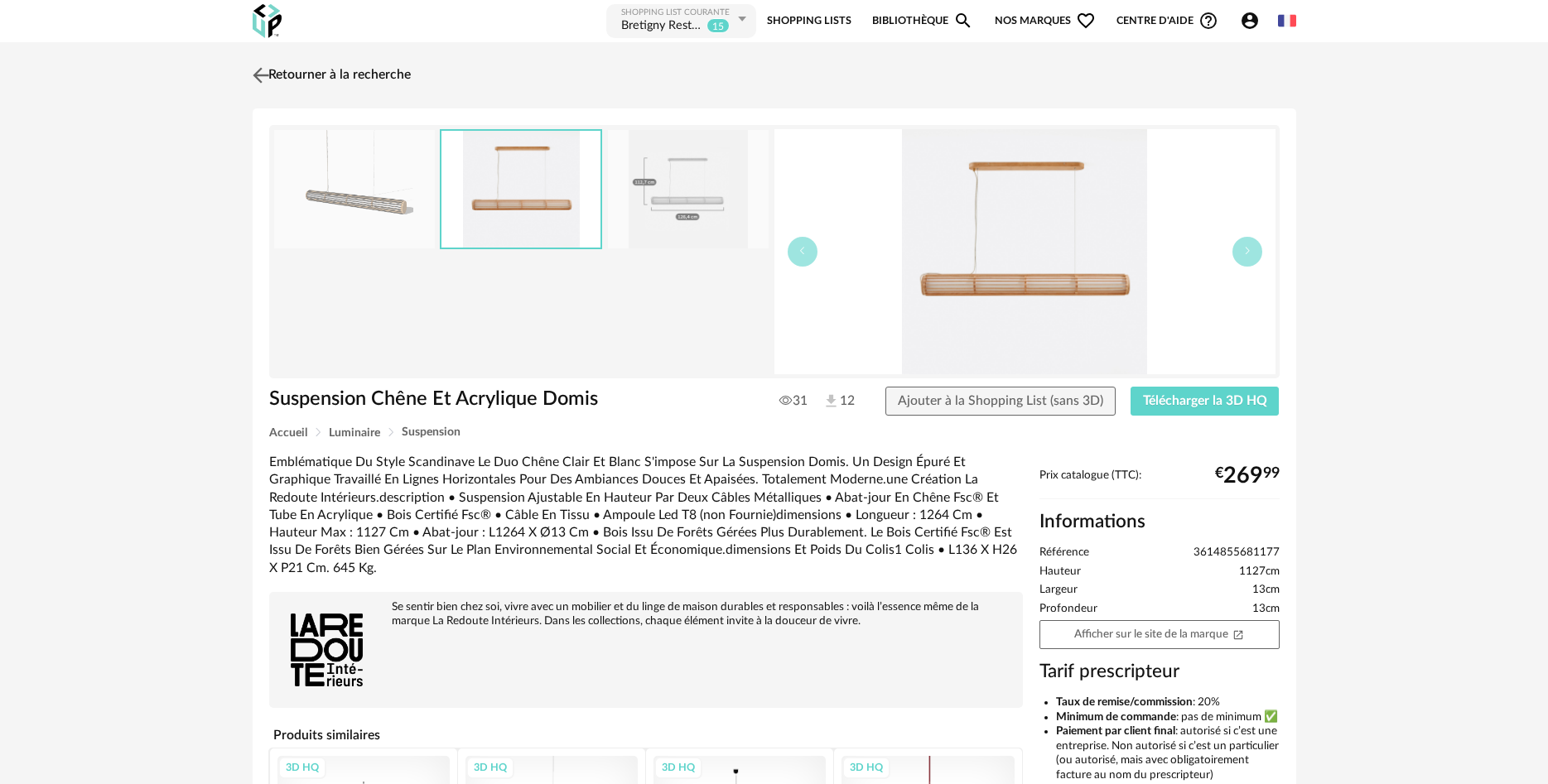
click at [270, 61] on link "Retourner à la recherche" at bounding box center [330, 75] width 162 height 36
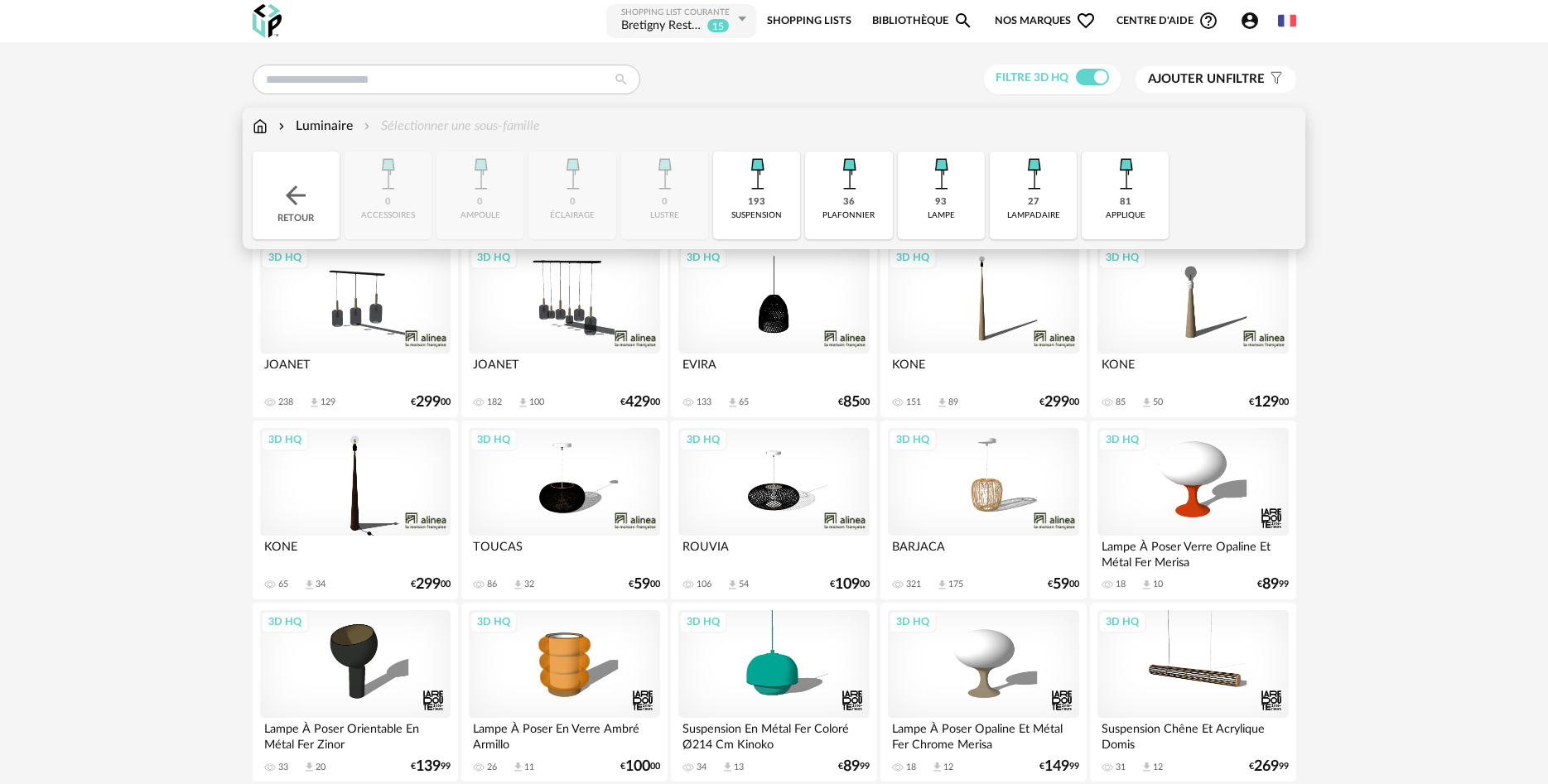
click at [773, 183] on img at bounding box center [757, 174] width 45 height 45
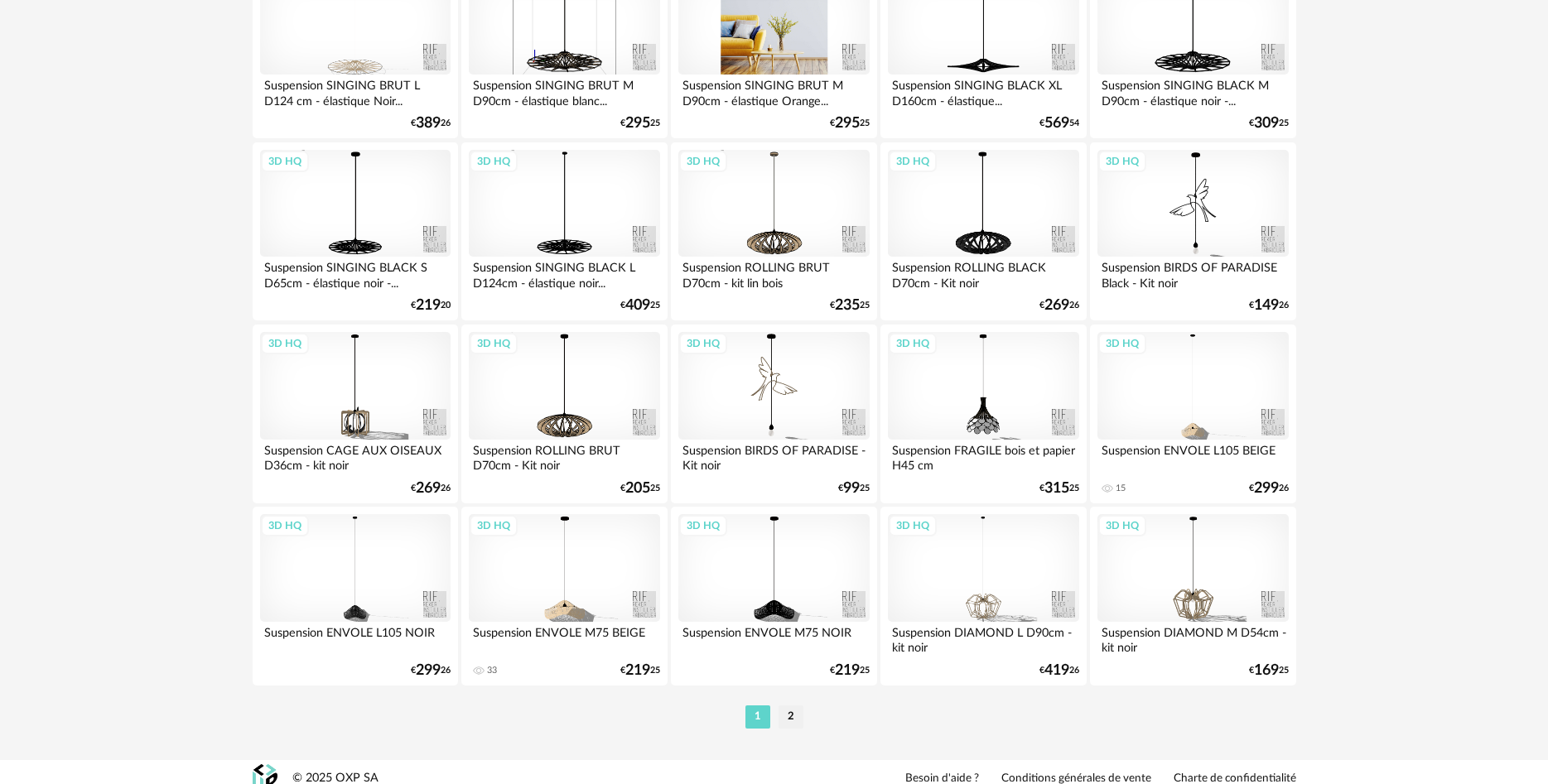
scroll to position [3213, 0]
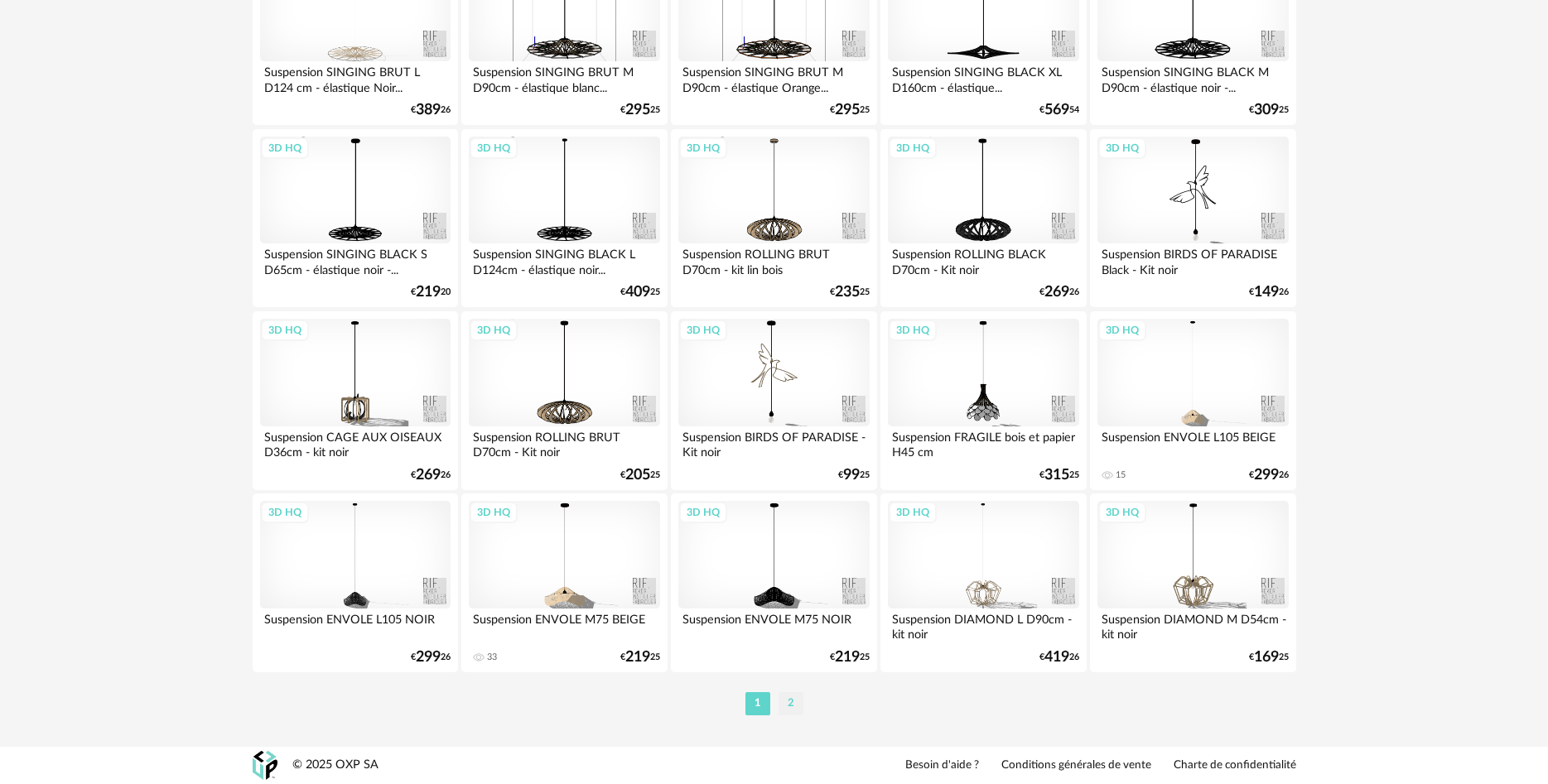
click at [789, 698] on li "2" at bounding box center [791, 704] width 25 height 23
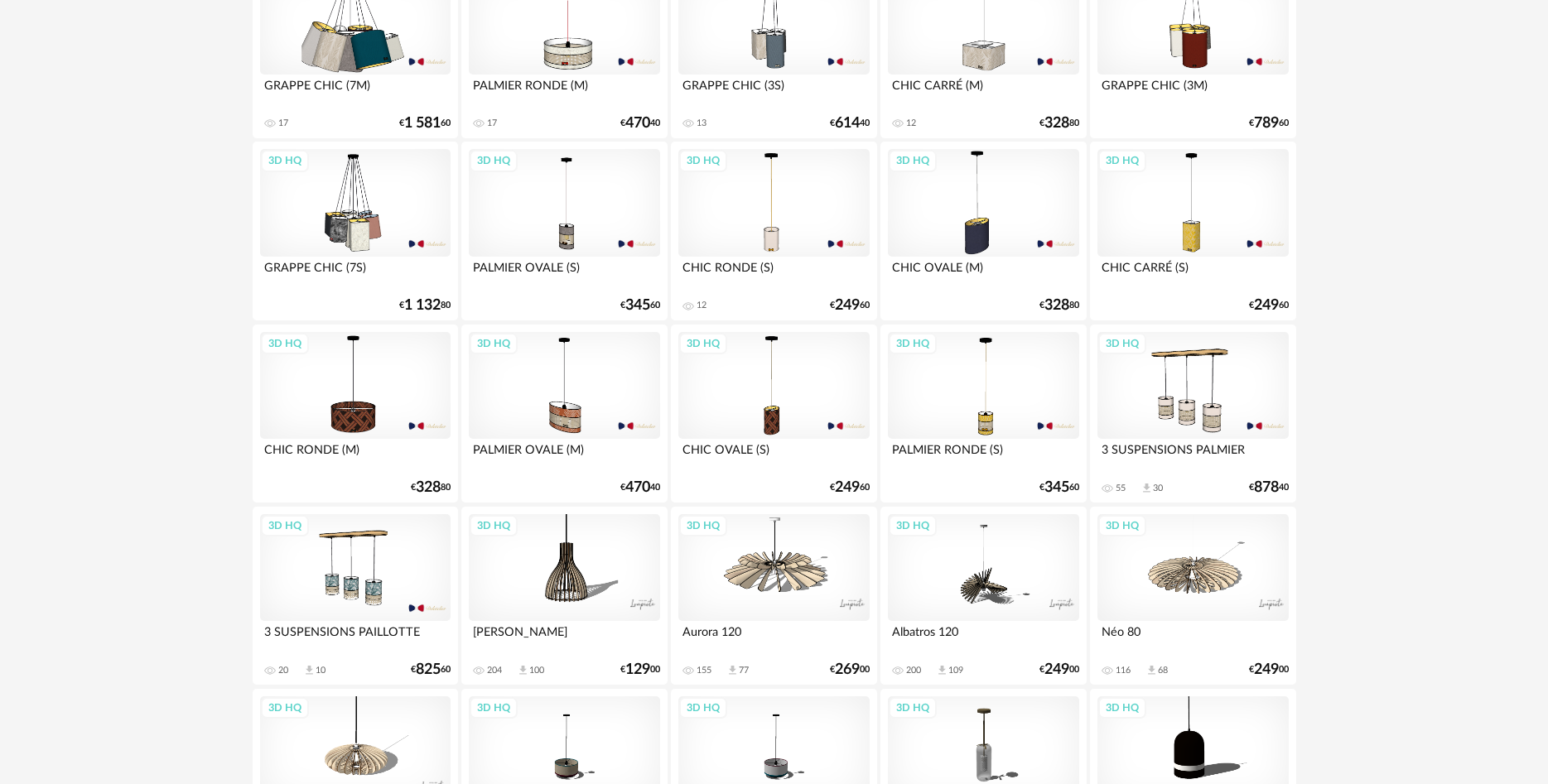
scroll to position [2534, 0]
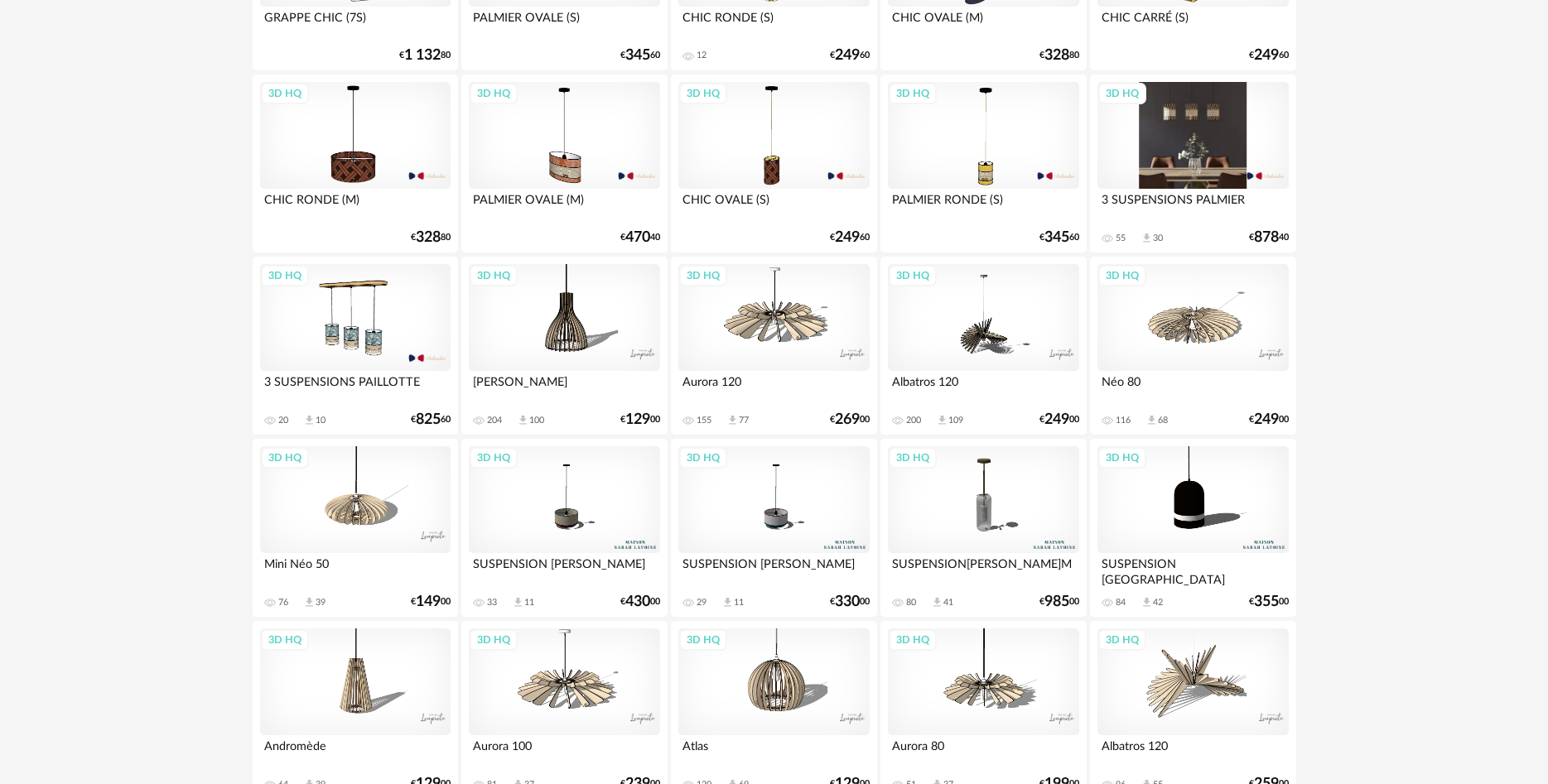
click at [1178, 166] on div "3D HQ" at bounding box center [1193, 136] width 191 height 108
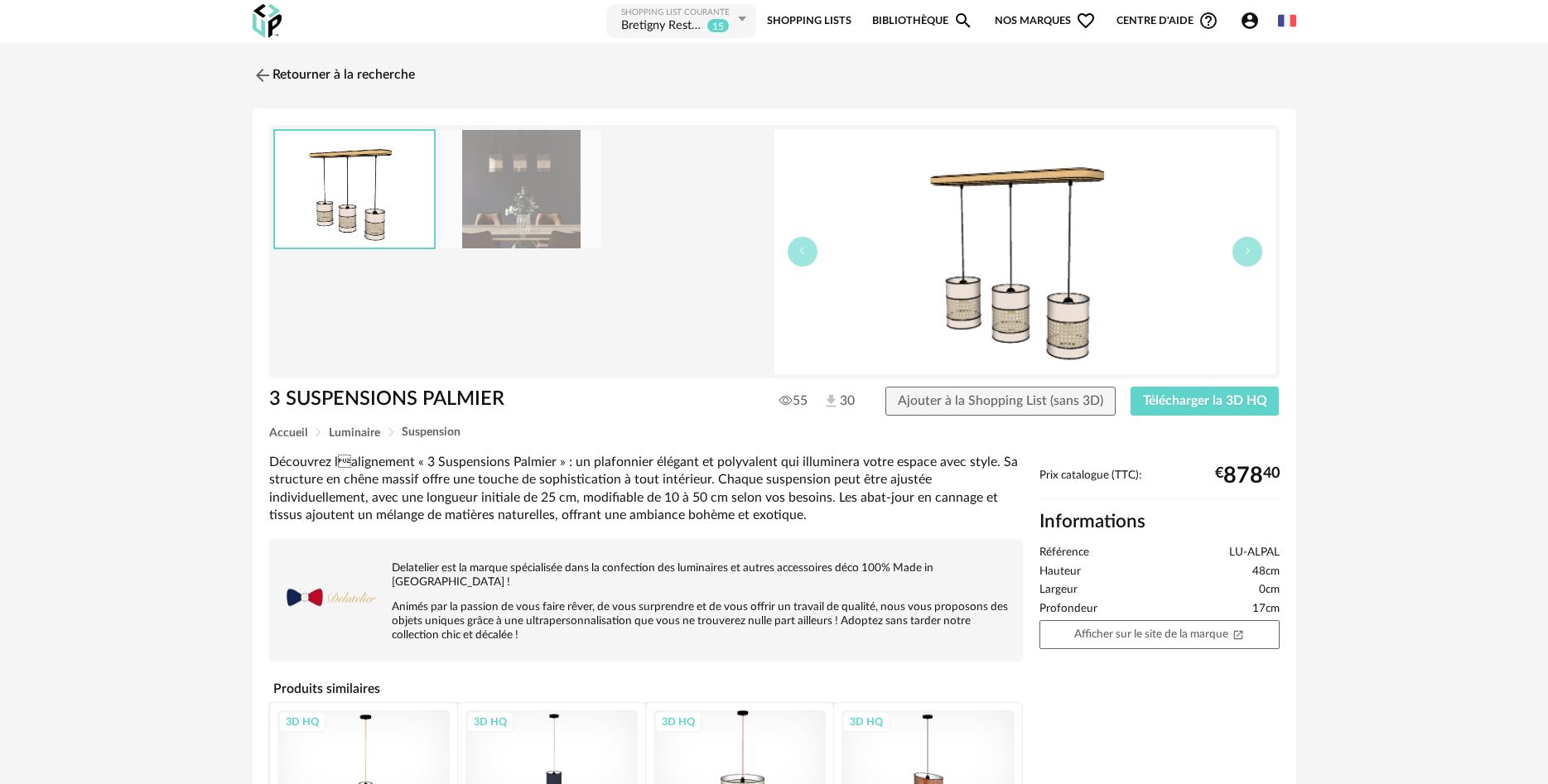
click at [537, 196] on img at bounding box center [520, 189] width 161 height 118
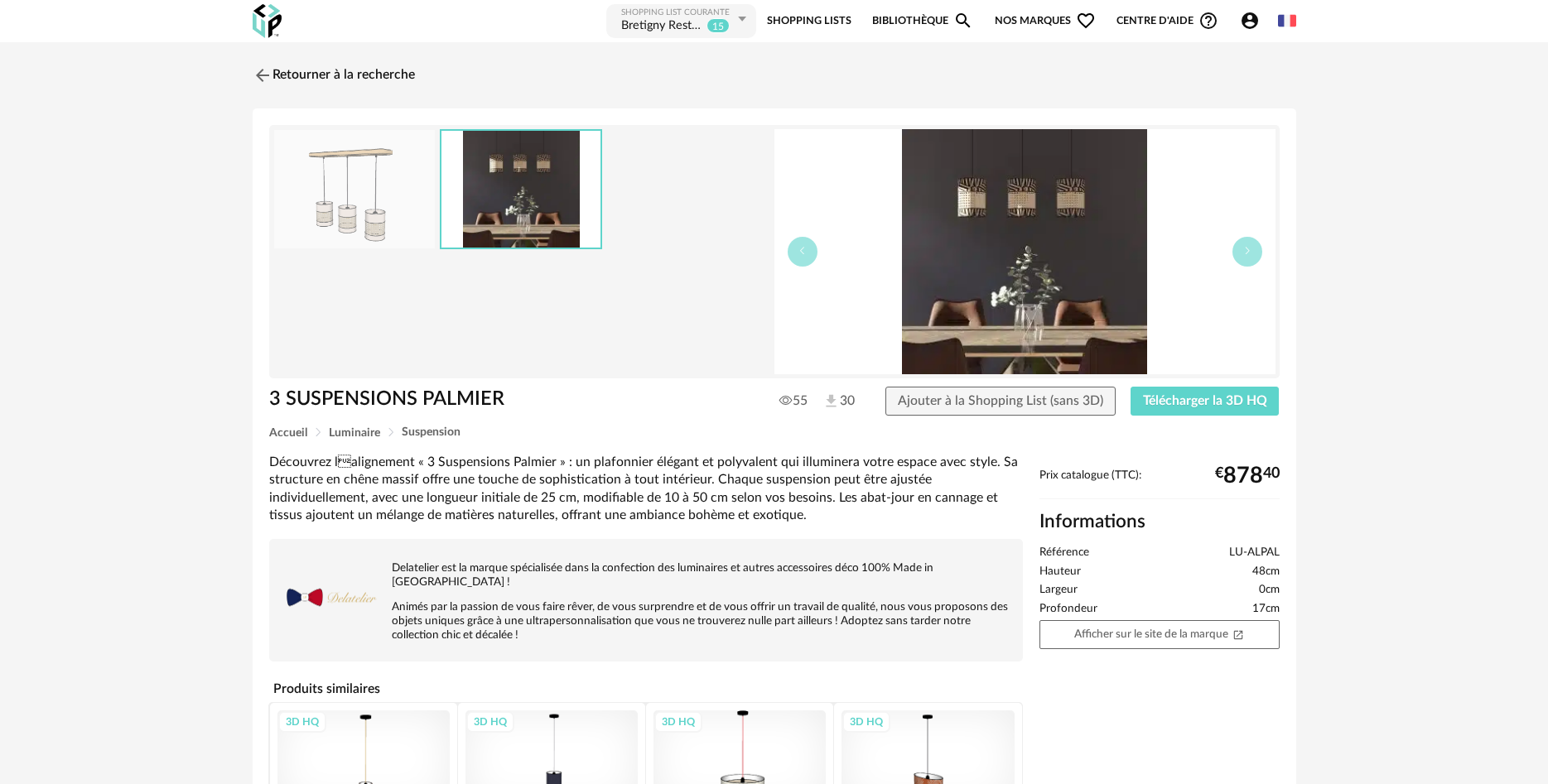
click at [356, 180] on img at bounding box center [355, 189] width 161 height 118
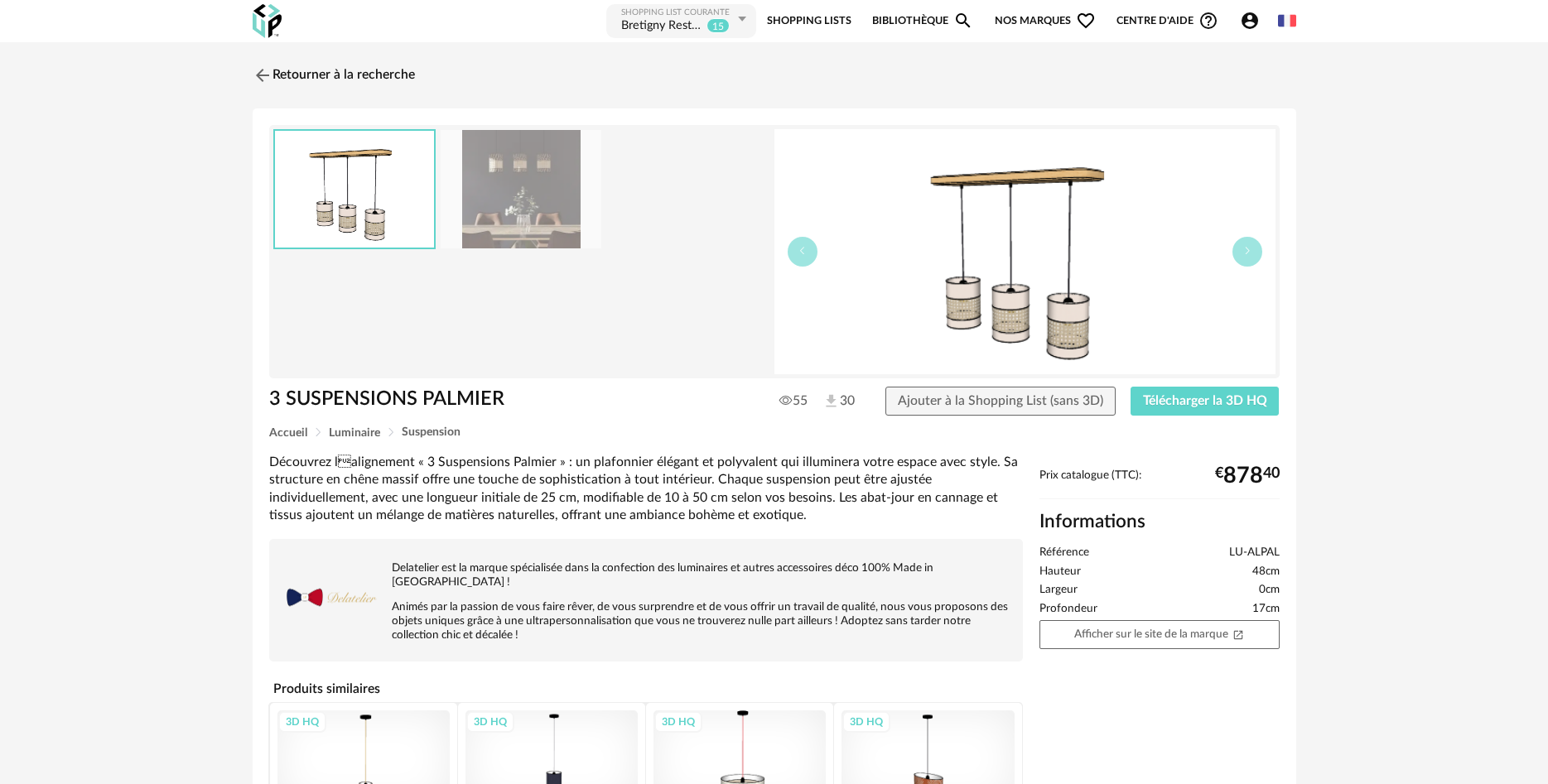
click at [529, 167] on img at bounding box center [520, 189] width 161 height 118
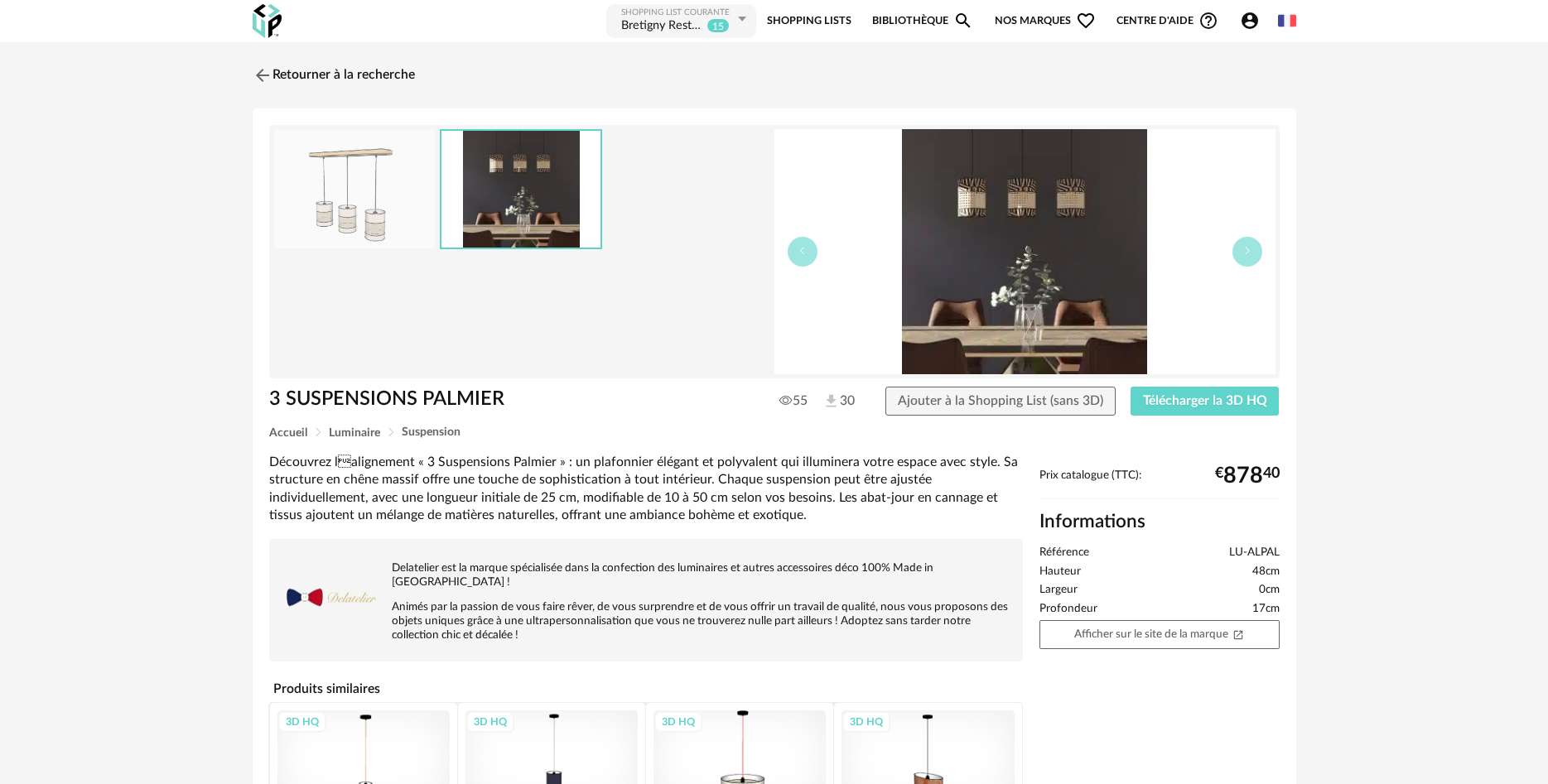
click at [341, 198] on img at bounding box center [355, 189] width 161 height 118
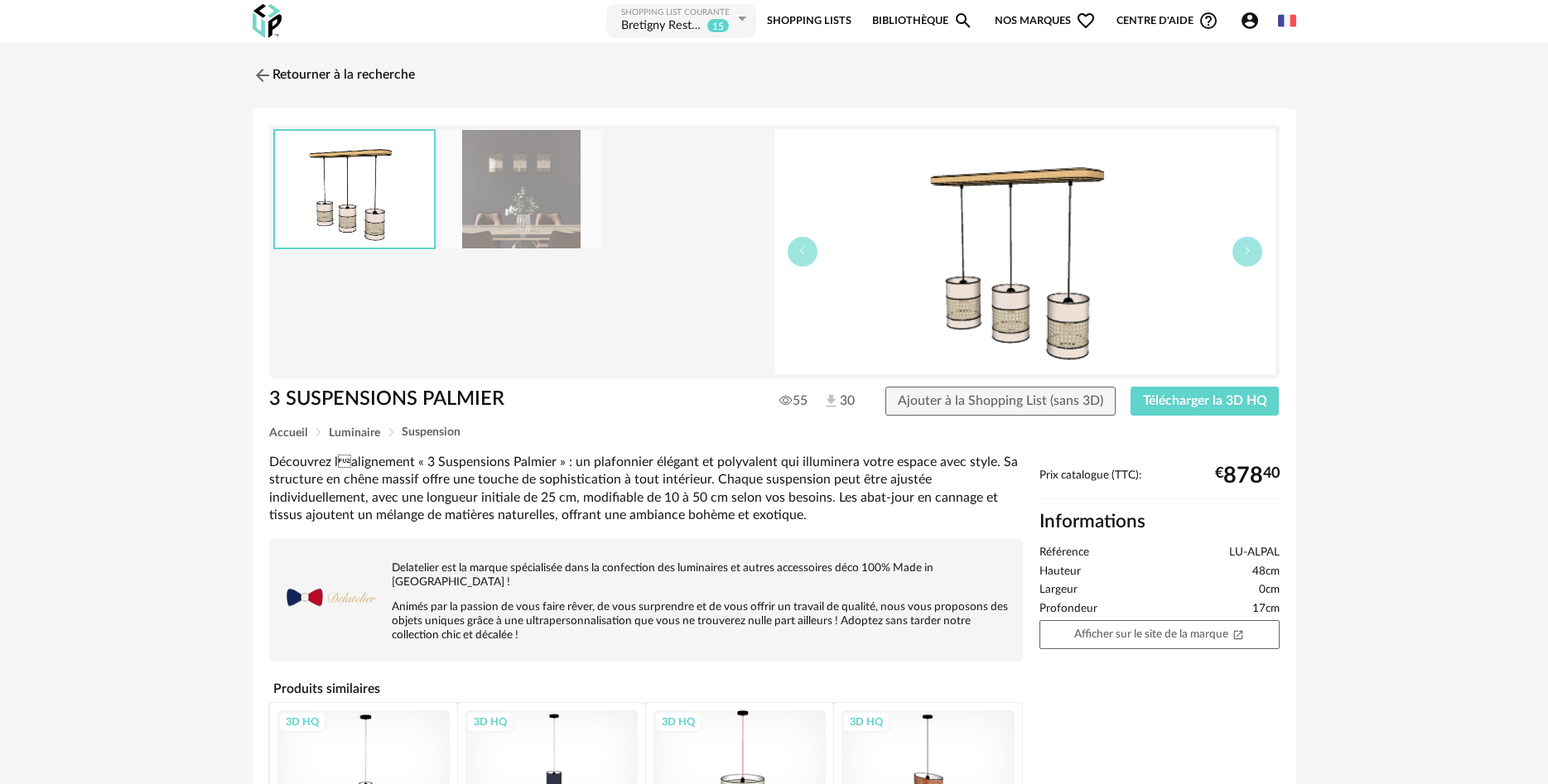
click at [995, 341] on img at bounding box center [1025, 251] width 501 height 245
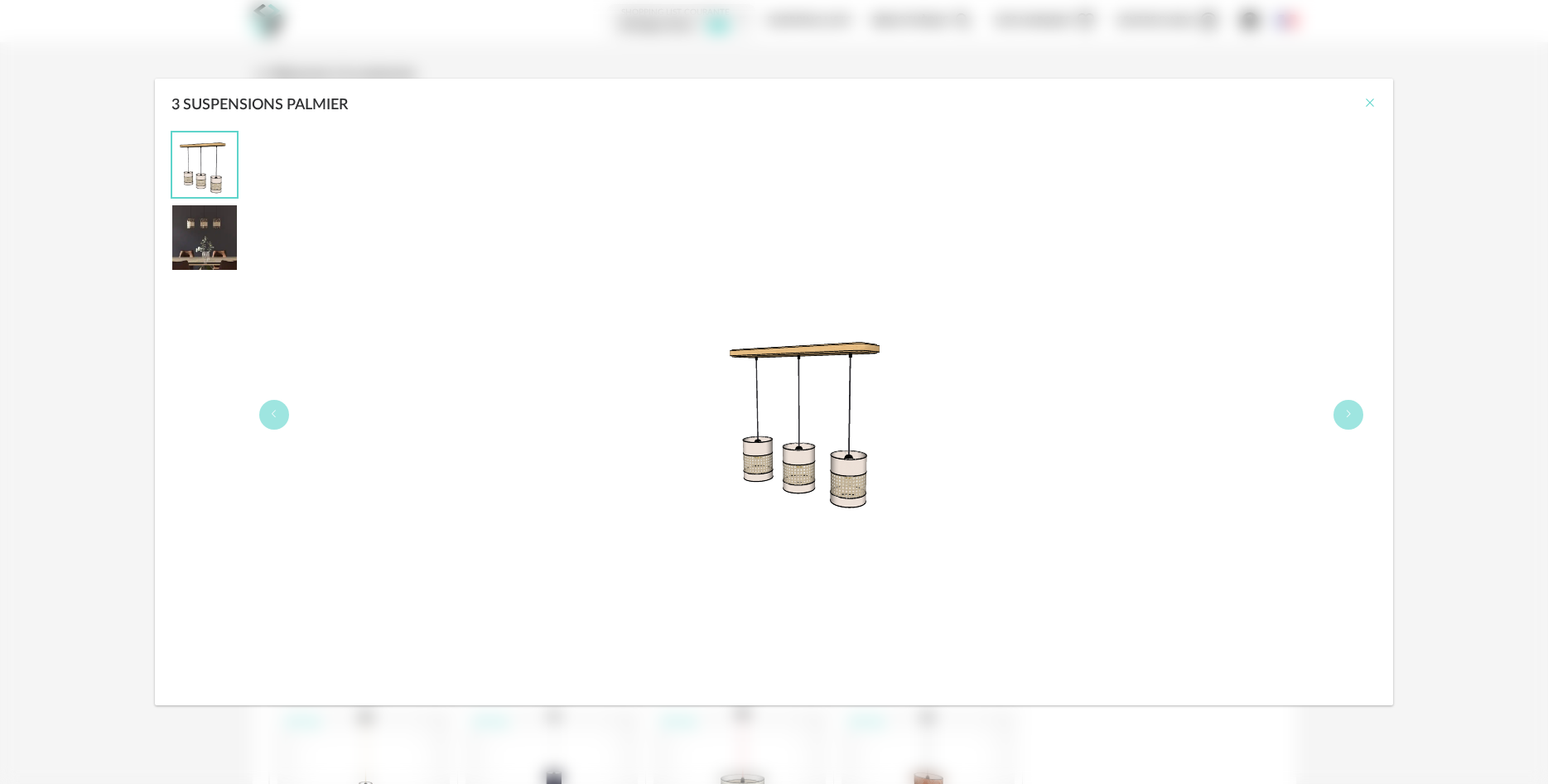
click at [1369, 107] on icon "Close" at bounding box center [1369, 102] width 13 height 13
